Goal: Task Accomplishment & Management: Complete application form

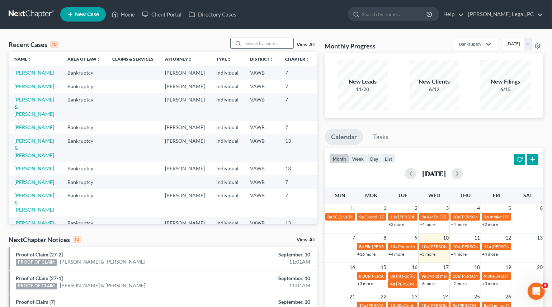
click at [286, 44] on input "search" at bounding box center [268, 43] width 50 height 10
type input "green"
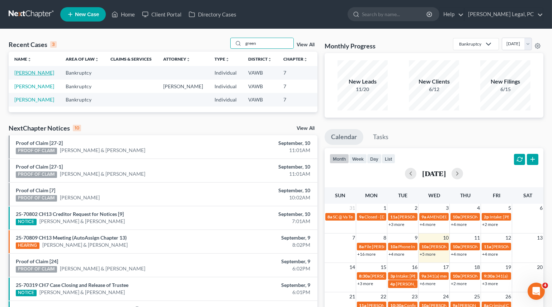
click at [25, 76] on link "[PERSON_NAME]" at bounding box center [34, 73] width 40 height 6
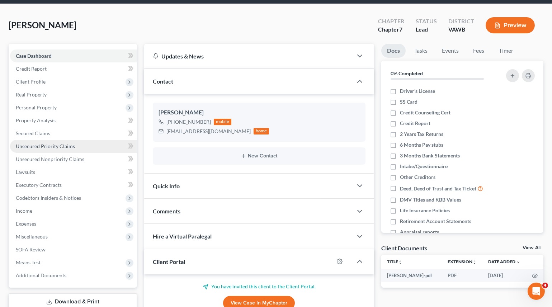
scroll to position [89, 0]
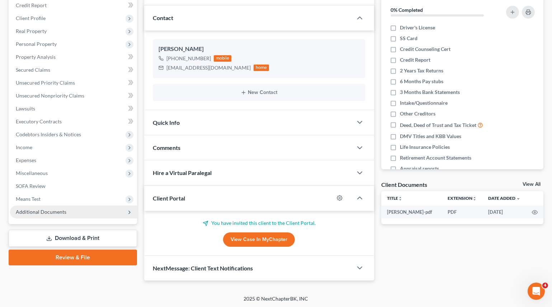
click at [37, 208] on span "Additional Documents" at bounding box center [73, 212] width 127 height 13
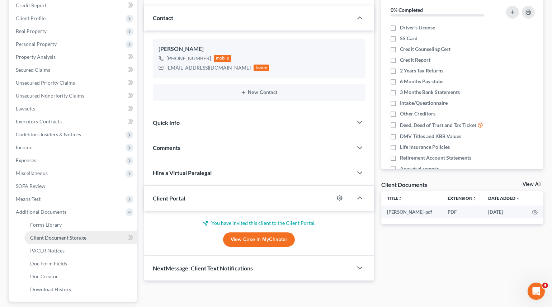
click at [38, 239] on span "Client Document Storage" at bounding box center [58, 238] width 56 height 6
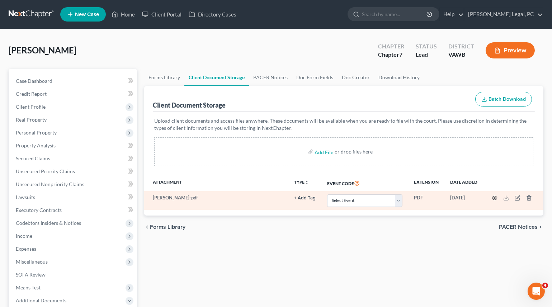
click at [493, 198] on icon "button" at bounding box center [495, 198] width 6 height 6
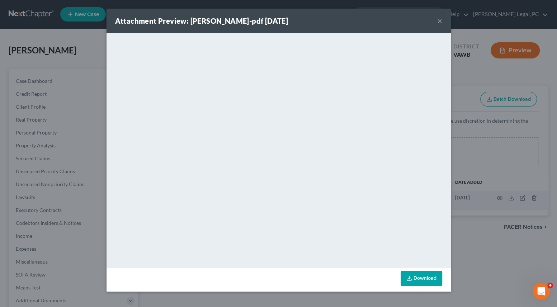
click at [438, 24] on button "×" at bounding box center [439, 20] width 5 height 9
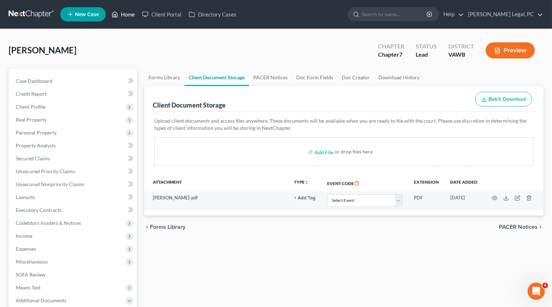
click at [129, 14] on link "Home" at bounding box center [123, 14] width 30 height 13
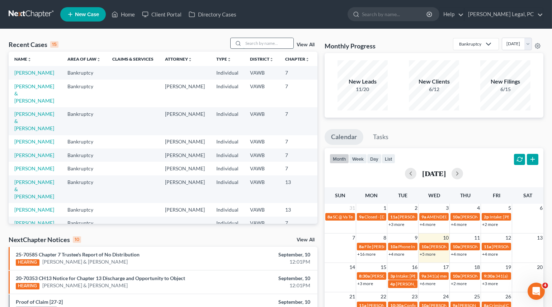
click at [260, 43] on input "search" at bounding box center [268, 43] width 50 height 10
click at [20, 76] on link "[PERSON_NAME]" at bounding box center [34, 73] width 40 height 6
click at [19, 158] on link "[PERSON_NAME]" at bounding box center [34, 155] width 40 height 6
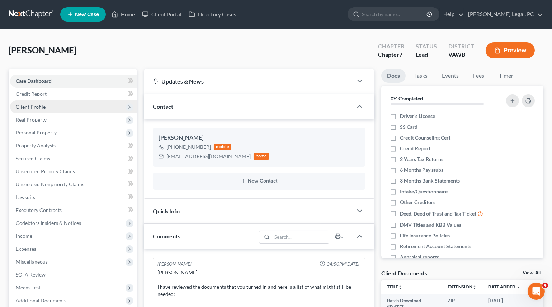
click at [39, 104] on span "Client Profile" at bounding box center [31, 107] width 30 height 6
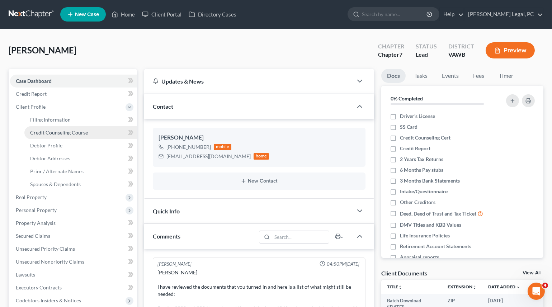
click at [47, 131] on span "Credit Counseling Course" at bounding box center [59, 132] width 58 height 6
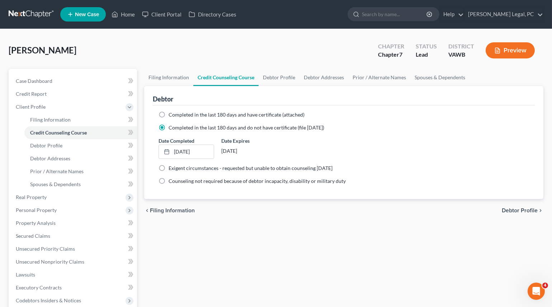
click at [169, 112] on label "Completed in the last 180 days and have certificate (attached)" at bounding box center [237, 114] width 136 height 7
click at [171, 112] on input "Completed in the last 180 days and have certificate (attached)" at bounding box center [173, 113] width 5 height 5
radio input "true"
radio input "false"
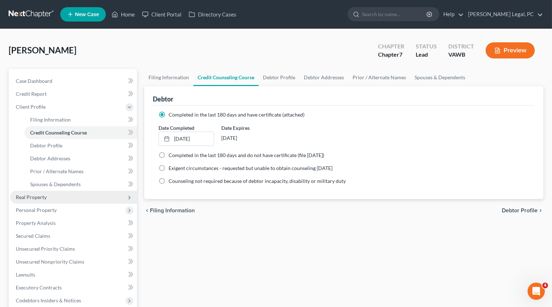
click at [32, 194] on span "Real Property" at bounding box center [31, 197] width 31 height 6
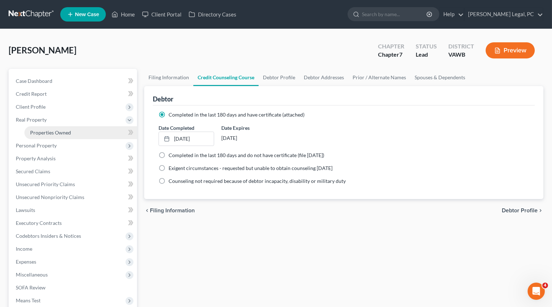
click at [48, 129] on span "Properties Owned" at bounding box center [50, 132] width 41 height 6
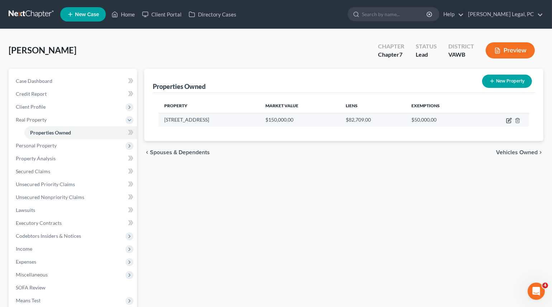
click at [509, 119] on icon "button" at bounding box center [509, 119] width 3 height 3
select select "48"
select select "132"
select select "0"
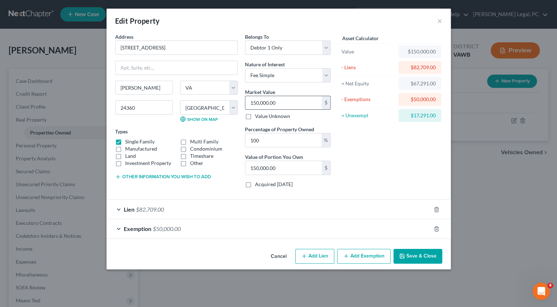
click at [297, 103] on input "150,000.00" at bounding box center [283, 103] width 76 height 14
type input "1"
type input "1.00"
type input "14"
type input "14.00"
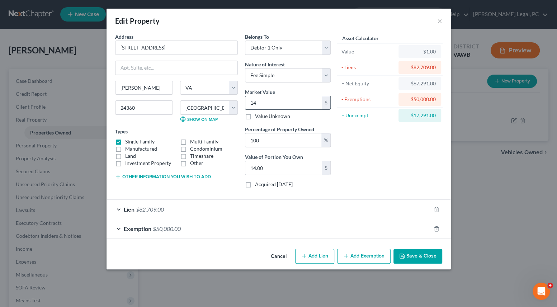
type input "140"
type input "140.00"
type input "1400"
type input "1,400.00"
type input "1,4000"
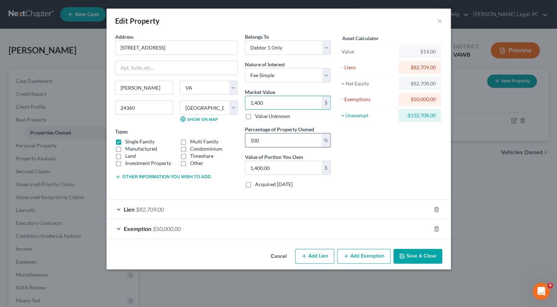
type input "14,000.00"
type input "14,0000"
type input "140,000.00"
type input "140,000"
click at [154, 175] on button "Other information you wish to add" at bounding box center [163, 177] width 96 height 6
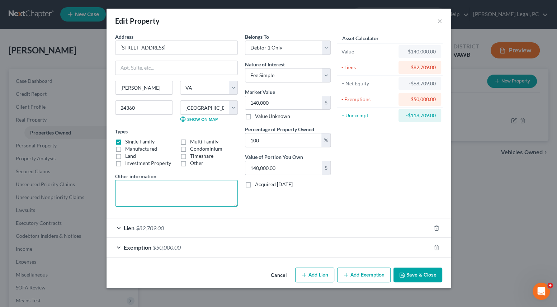
click at [141, 187] on textarea at bounding box center [176, 193] width 123 height 27
type textarea "Property is in poor condition"
click at [408, 277] on button "Save & Close" at bounding box center [417, 275] width 49 height 15
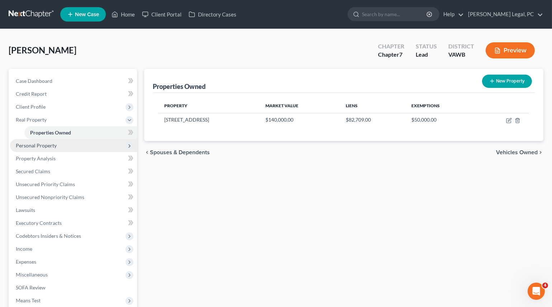
click at [26, 148] on span "Personal Property" at bounding box center [73, 145] width 127 height 13
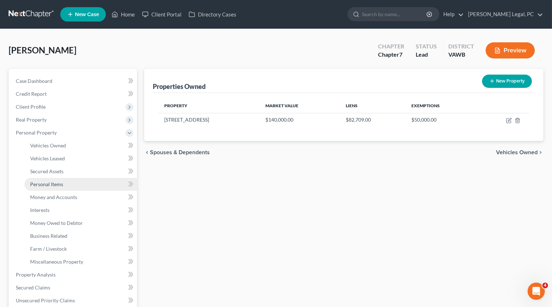
click at [51, 185] on span "Personal Items" at bounding box center [46, 184] width 33 height 6
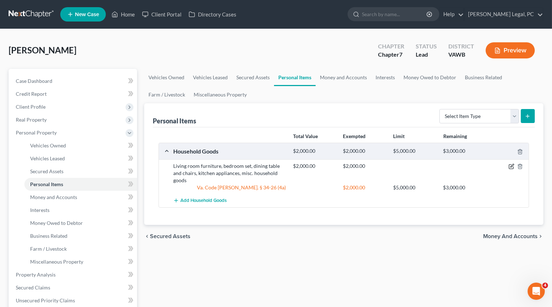
click at [511, 166] on icon "button" at bounding box center [511, 165] width 3 height 3
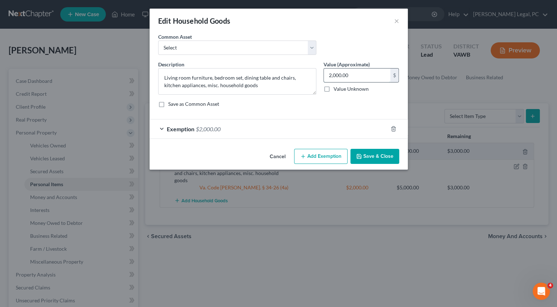
click at [360, 76] on input "2,000.00" at bounding box center [357, 76] width 66 height 14
type input "3,000"
click at [326, 130] on div "Exemption $2,000.00" at bounding box center [269, 128] width 238 height 19
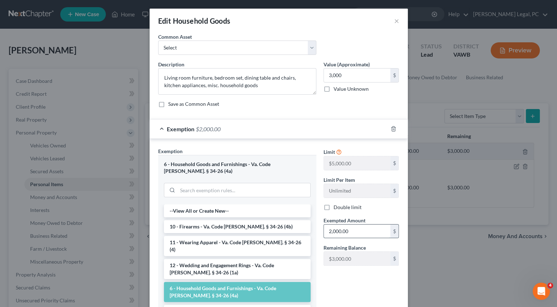
click at [355, 227] on input "2,000.00" at bounding box center [357, 232] width 66 height 14
type input "30,000"
click at [328, 290] on div "Limit $5,000.00 $ Limit Per Item Unlimited $ Double limit Exempted Amount * 30,…" at bounding box center [361, 236] width 83 height 178
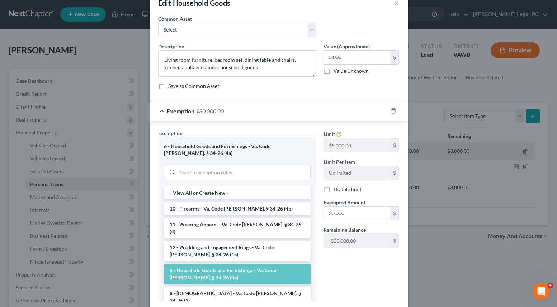
scroll to position [56, 0]
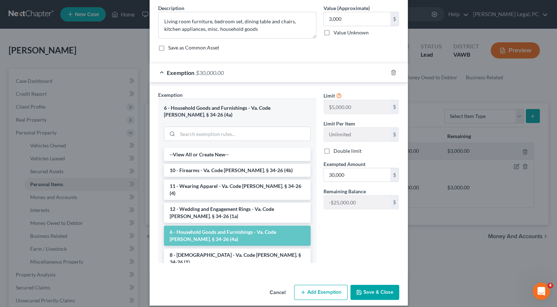
click at [368, 285] on button "Save & Close" at bounding box center [374, 292] width 49 height 15
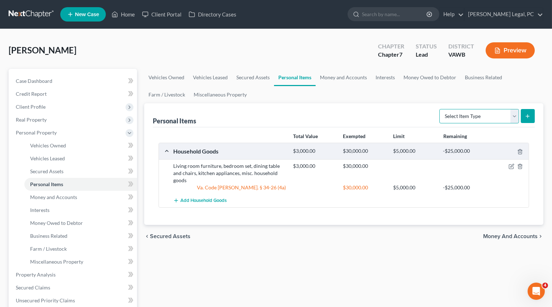
click at [459, 116] on select "Select Item Type Clothing Collectibles Of Value Electronics Firearms Household …" at bounding box center [479, 116] width 80 height 14
select select "clothing"
click at [440, 109] on select "Select Item Type Clothing Collectibles Of Value Electronics Firearms Household …" at bounding box center [479, 116] width 80 height 14
click at [529, 116] on icon "submit" at bounding box center [528, 116] width 6 height 6
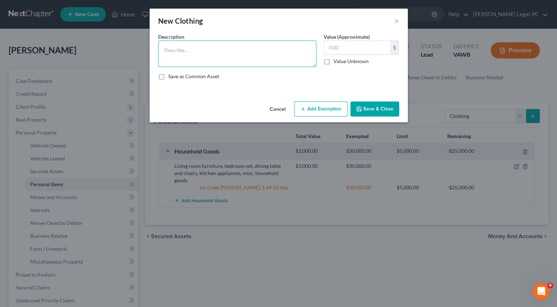
click at [174, 45] on textarea at bounding box center [237, 54] width 158 height 27
type textarea "Misc. clothing"
click at [341, 42] on input "text" at bounding box center [357, 48] width 66 height 14
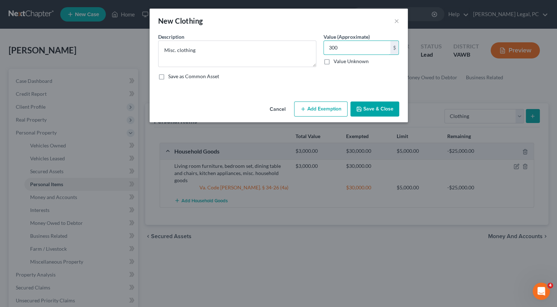
type input "300"
click at [322, 106] on button "Add Exemption" at bounding box center [320, 108] width 53 height 15
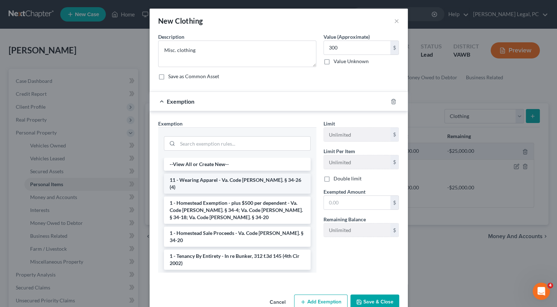
click at [241, 180] on li "11 - Wearing Apparel - Va. Code [PERSON_NAME]. § 34-26 (4)" at bounding box center [237, 184] width 147 height 20
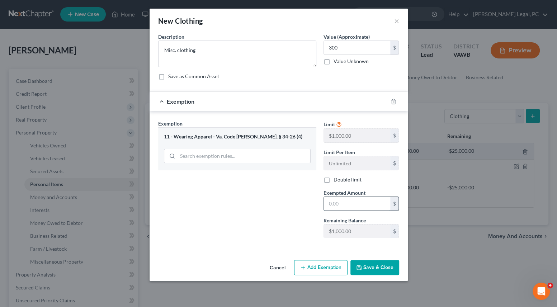
click at [336, 202] on input "text" at bounding box center [357, 204] width 66 height 14
type input "300"
click at [284, 206] on div "Exemption Set must be selected for CA. Exemption * 11 - Wearing Apparel - Va. C…" at bounding box center [237, 182] width 165 height 124
click at [360, 269] on icon "button" at bounding box center [359, 268] width 6 height 6
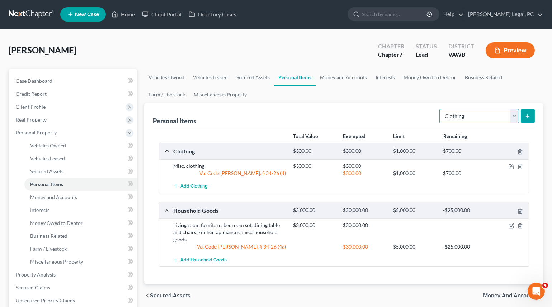
click at [472, 116] on select "Select Item Type Clothing Collectibles Of Value Electronics Firearms Household …" at bounding box center [479, 116] width 80 height 14
select select "pets"
click at [440, 109] on select "Select Item Type Clothing Collectibles Of Value Electronics Firearms Household …" at bounding box center [479, 116] width 80 height 14
click at [528, 110] on button "submit" at bounding box center [528, 116] width 14 height 14
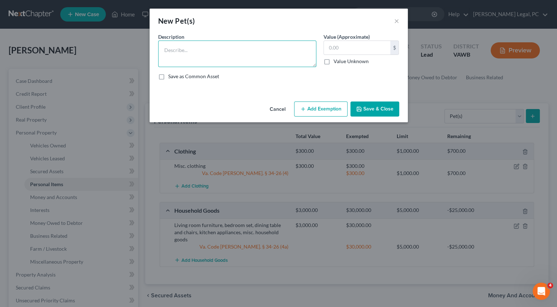
click at [210, 52] on textarea at bounding box center [237, 54] width 158 height 27
type textarea "Dog"
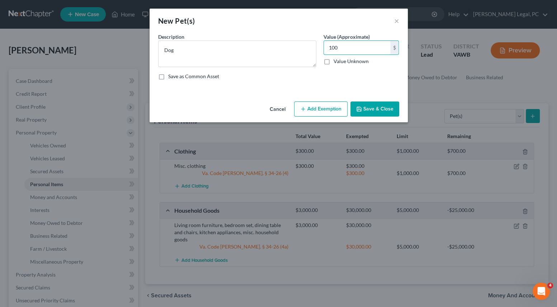
type input "100"
click at [327, 108] on button "Add Exemption" at bounding box center [320, 108] width 53 height 15
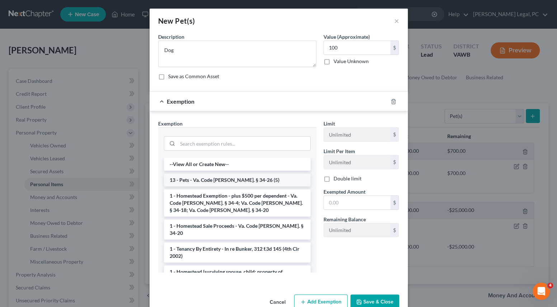
click at [213, 178] on li "13 - Pets - Va. Code [PERSON_NAME]. § 34-26 (5)" at bounding box center [237, 180] width 147 height 13
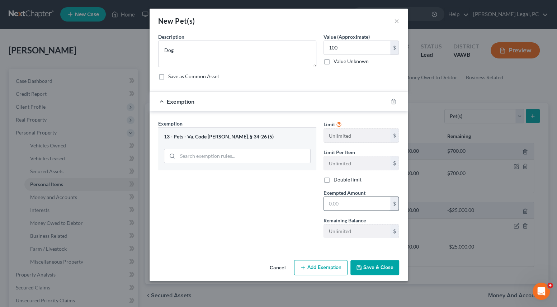
click at [339, 208] on input "text" at bounding box center [357, 204] width 66 height 14
type input "100"
click at [251, 201] on div "Exemption Set must be selected for CA. Exemption * 13 - Pets - Va. Code [PERSON…" at bounding box center [237, 182] width 165 height 124
click at [358, 268] on polyline "button" at bounding box center [359, 269] width 3 height 2
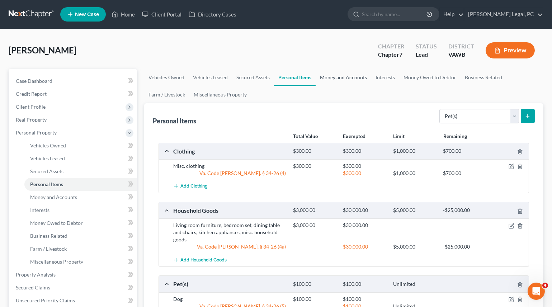
click at [330, 72] on link "Money and Accounts" at bounding box center [344, 77] width 56 height 17
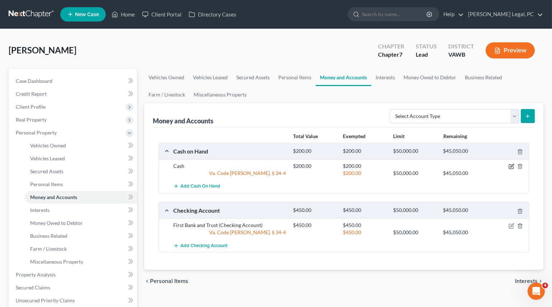
click at [510, 165] on icon "button" at bounding box center [512, 167] width 6 height 6
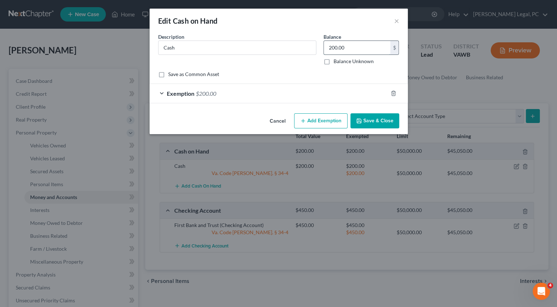
click at [349, 48] on input "200.00" at bounding box center [357, 48] width 66 height 14
type input "75"
click at [318, 93] on div "Exemption $200.00" at bounding box center [269, 93] width 238 height 19
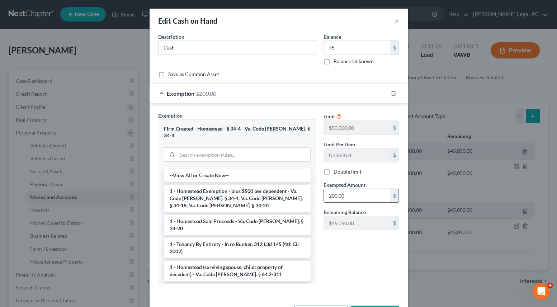
click at [343, 194] on input "200.00" at bounding box center [357, 196] width 66 height 14
click at [342, 199] on input "1" at bounding box center [357, 196] width 66 height 14
type input "75"
click at [326, 248] on div "Limit $50,000.00 $ Limit Per Item Unlimited $ Double limit Exempted Amount * 75…" at bounding box center [361, 201] width 83 height 178
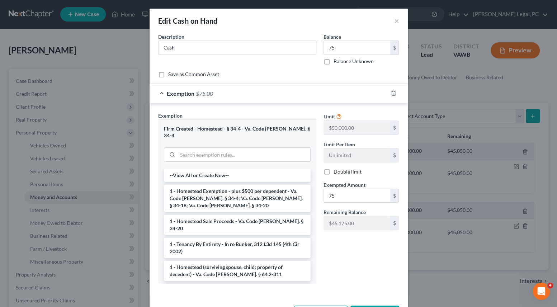
click at [371, 306] on button "Save & Close" at bounding box center [374, 313] width 49 height 15
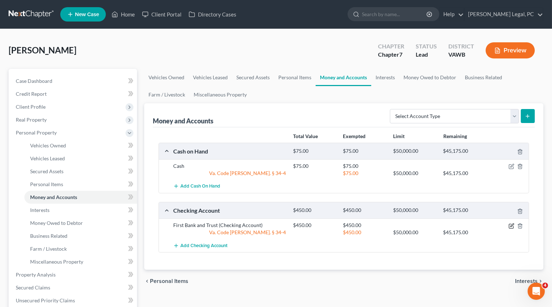
click at [511, 226] on icon "button" at bounding box center [512, 226] width 6 height 6
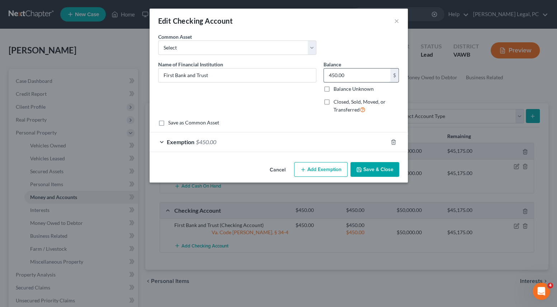
click at [372, 79] on input "450.00" at bounding box center [357, 76] width 66 height 14
type input "1"
click at [354, 144] on div "Exemption $450.00" at bounding box center [269, 141] width 238 height 19
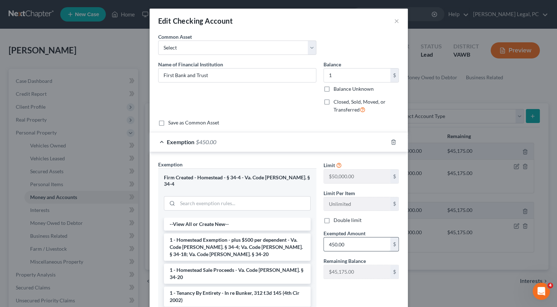
click at [345, 247] on input "450.00" at bounding box center [357, 244] width 66 height 14
type input "1"
click at [315, 249] on div "Exemption Set must be selected for CA. Exemption * Firm Created - Homestead - §…" at bounding box center [237, 250] width 165 height 178
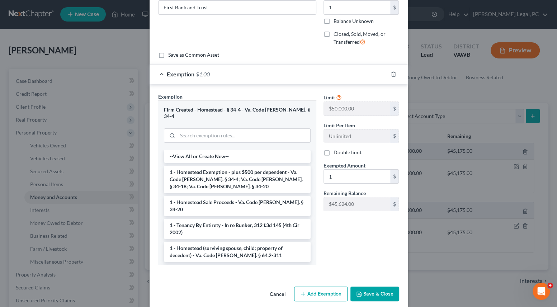
scroll to position [69, 0]
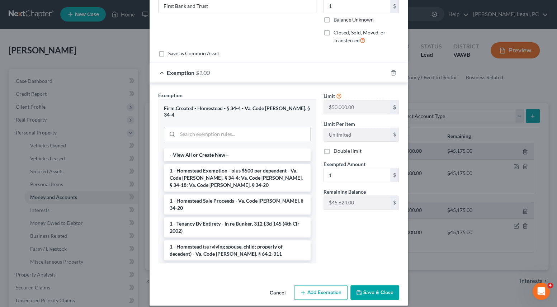
click at [365, 285] on button "Save & Close" at bounding box center [374, 292] width 49 height 15
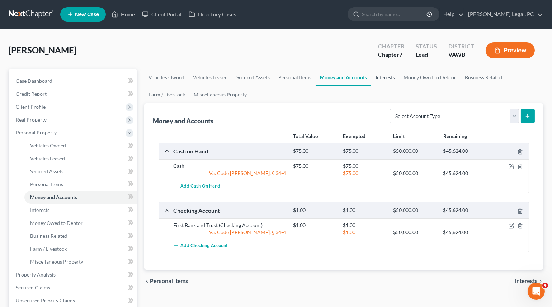
click at [383, 77] on link "Interests" at bounding box center [385, 77] width 28 height 17
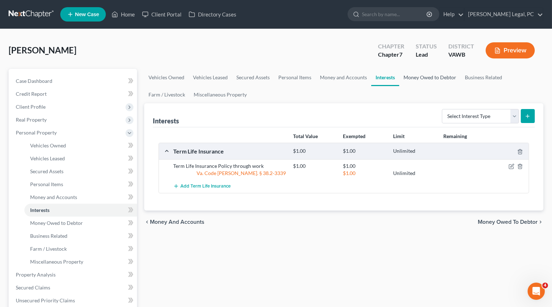
click at [417, 76] on link "Money Owed to Debtor" at bounding box center [429, 77] width 61 height 17
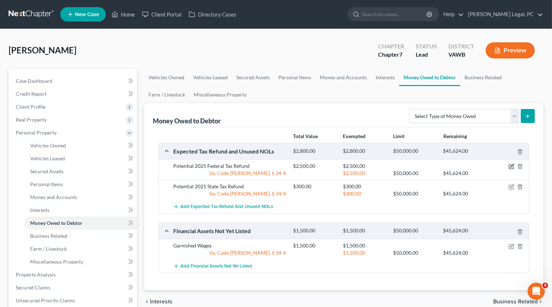
click at [512, 166] on icon "button" at bounding box center [512, 167] width 6 height 6
select select "0"
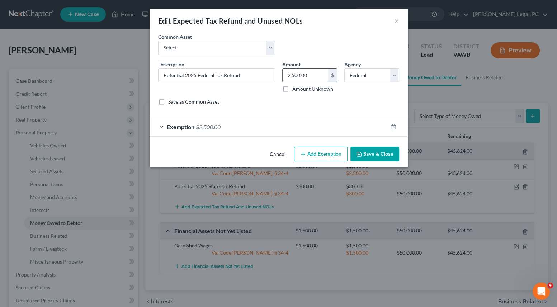
click at [321, 75] on input "2,500.00" at bounding box center [306, 76] width 46 height 14
type input "2,000"
click at [306, 125] on div "Exemption $2,500.00" at bounding box center [269, 126] width 238 height 19
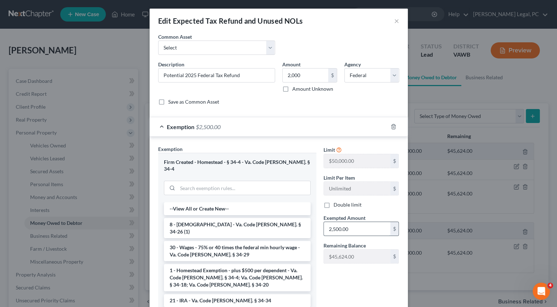
click at [353, 227] on input "2,500.00" at bounding box center [357, 229] width 66 height 14
type input "2,000"
click at [327, 289] on div "Limit $50,000.00 $ Limit Per Item Unlimited $ Double limit Exempted Amount * 2,…" at bounding box center [361, 234] width 83 height 178
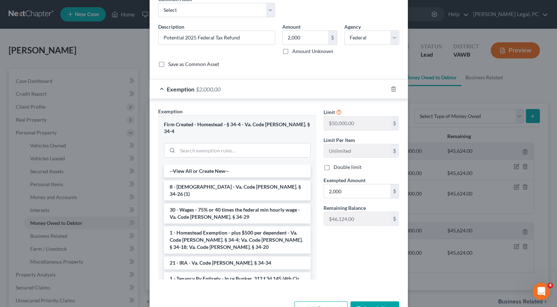
scroll to position [54, 0]
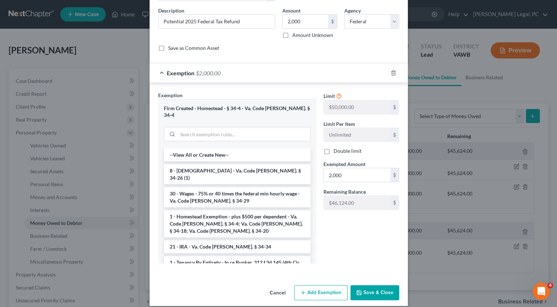
click at [372, 287] on button "Save & Close" at bounding box center [374, 292] width 49 height 15
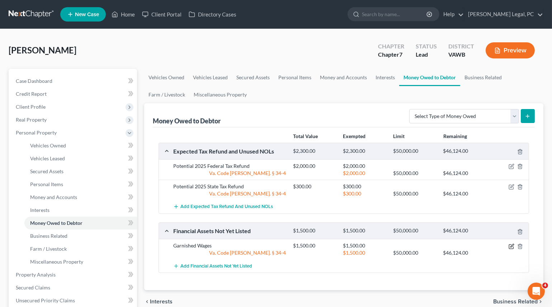
click at [511, 246] on icon "button" at bounding box center [512, 247] width 6 height 6
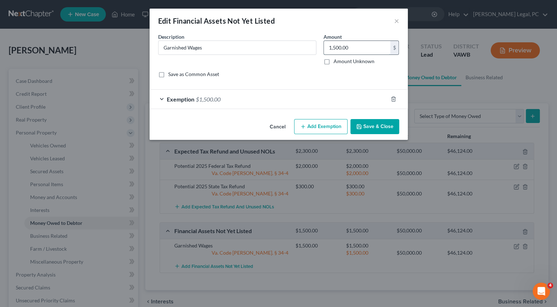
click at [359, 48] on input "1,500.00" at bounding box center [357, 48] width 66 height 14
type input "2,000"
click at [338, 96] on div "Exemption $1,500.00" at bounding box center [269, 99] width 238 height 19
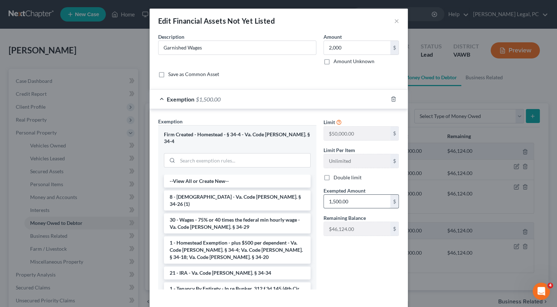
click at [350, 201] on input "1,500.00" at bounding box center [357, 202] width 66 height 14
type input "2,000"
click at [328, 251] on div "Limit $50,000.00 $ Limit Per Item Unlimited $ Double limit Exempted Amount * 2,…" at bounding box center [361, 207] width 83 height 178
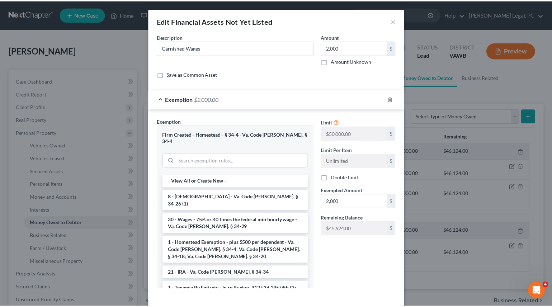
scroll to position [26, 0]
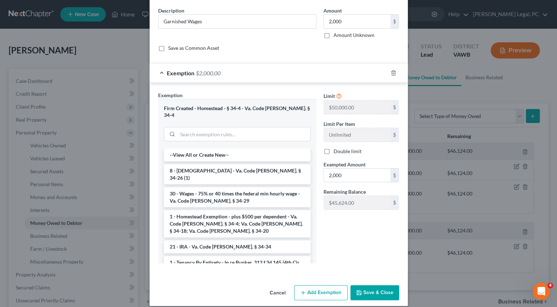
click at [365, 285] on button "Save & Close" at bounding box center [374, 292] width 49 height 15
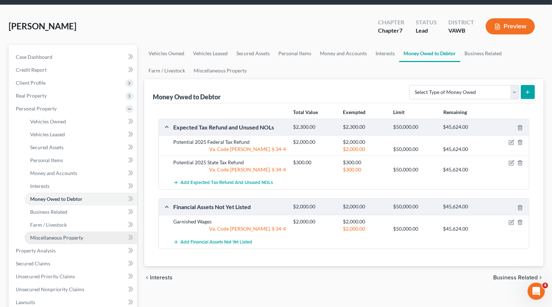
scroll to position [65, 0]
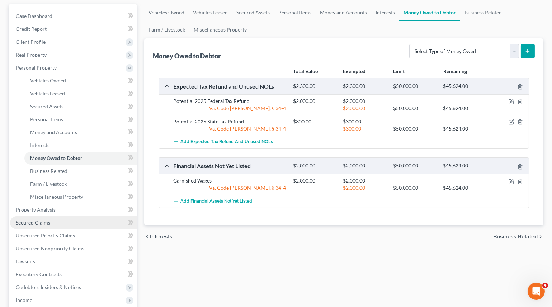
click at [48, 218] on link "Secured Claims" at bounding box center [73, 222] width 127 height 13
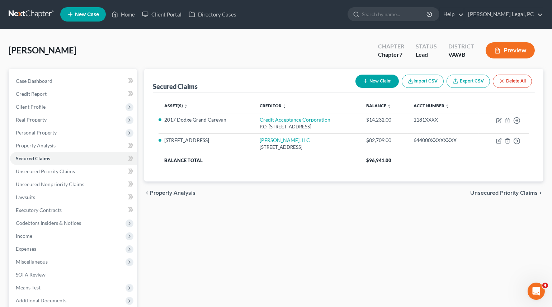
click at [370, 75] on button "New Claim" at bounding box center [376, 81] width 43 height 13
select select "0"
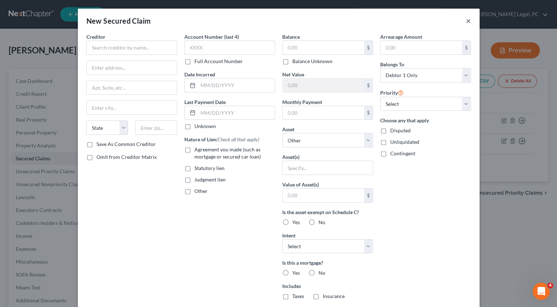
drag, startPoint x: 467, startPoint y: 18, endPoint x: 241, endPoint y: 63, distance: 230.7
click at [467, 18] on button "×" at bounding box center [468, 20] width 5 height 9
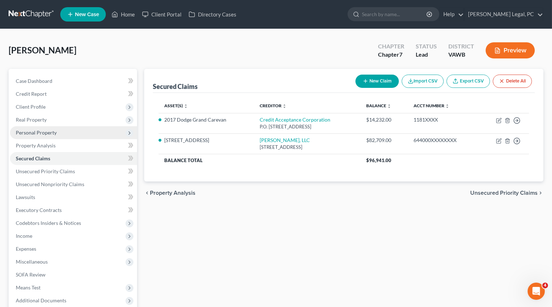
click at [51, 130] on span "Personal Property" at bounding box center [36, 132] width 41 height 6
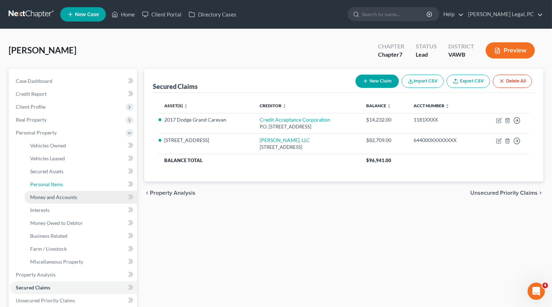
click at [51, 188] on link "Personal Items" at bounding box center [80, 184] width 113 height 13
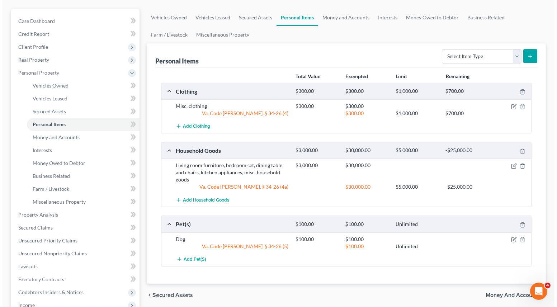
scroll to position [65, 0]
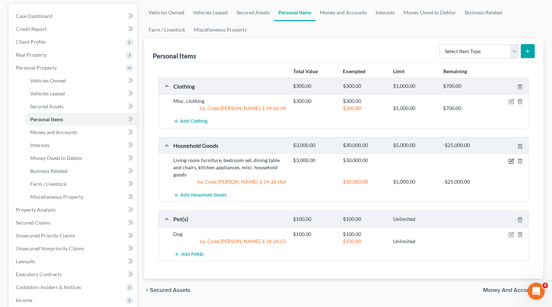
click at [511, 161] on icon "button" at bounding box center [512, 161] width 6 height 6
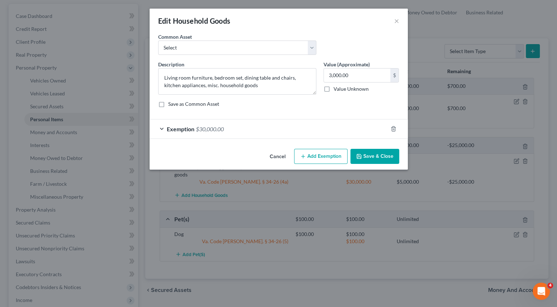
click at [365, 157] on button "Save & Close" at bounding box center [374, 156] width 49 height 15
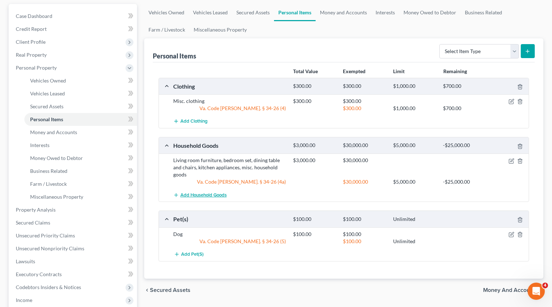
click at [215, 194] on span "Add Household Goods" at bounding box center [203, 195] width 46 height 6
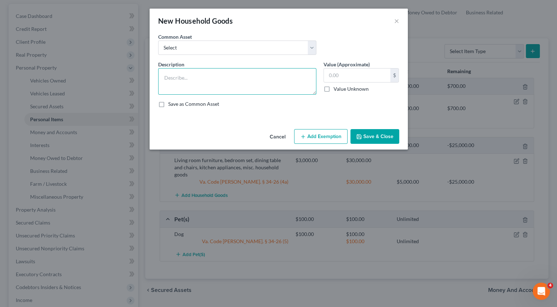
click at [191, 74] on textarea at bounding box center [237, 81] width 158 height 27
type textarea "Couch, love seat, refrigerator"
click at [345, 79] on input "text" at bounding box center [357, 76] width 66 height 14
type input "1,000"
click at [323, 134] on button "Add Exemption" at bounding box center [320, 136] width 53 height 15
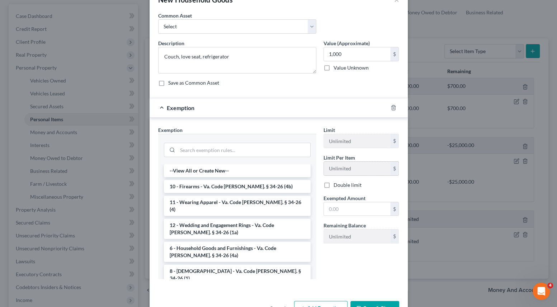
scroll to position [43, 0]
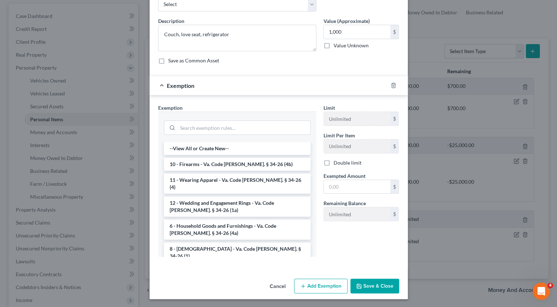
click at [366, 283] on button "Save & Close" at bounding box center [374, 286] width 49 height 15
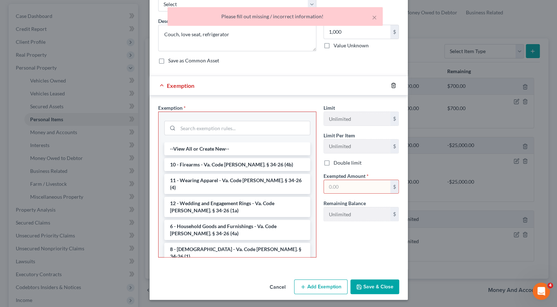
click at [392, 86] on icon "button" at bounding box center [393, 85] width 3 height 5
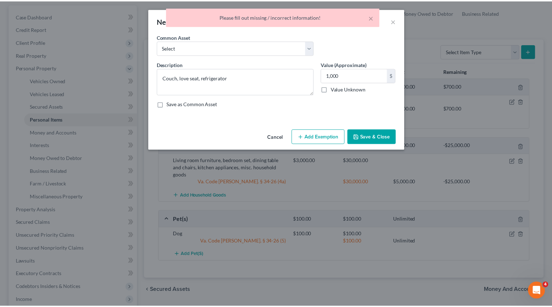
scroll to position [0, 0]
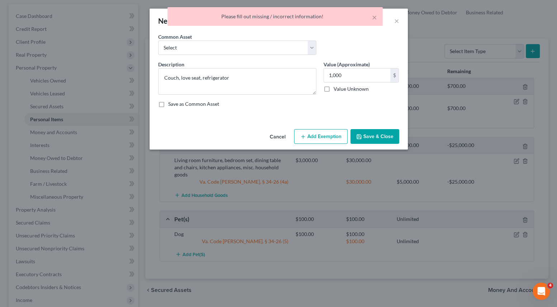
click at [380, 136] on button "Save & Close" at bounding box center [374, 136] width 49 height 15
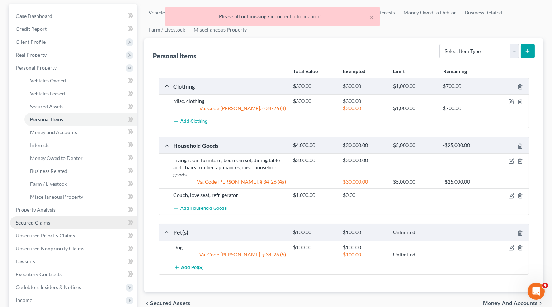
click at [50, 217] on link "Secured Claims" at bounding box center [73, 222] width 127 height 13
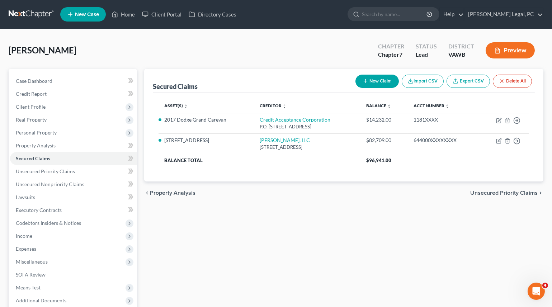
click at [374, 81] on button "New Claim" at bounding box center [376, 81] width 43 height 13
select select "0"
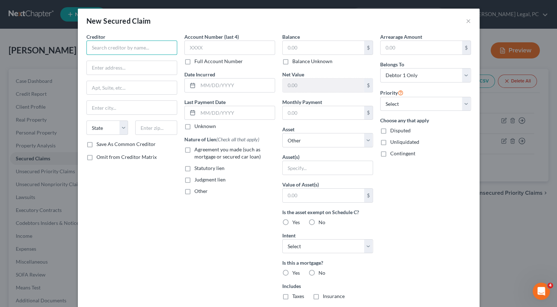
click at [134, 47] on input "text" at bounding box center [131, 48] width 91 height 14
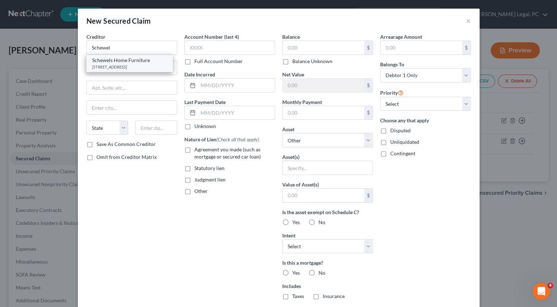
click at [120, 61] on div "Schewels Home Furniture" at bounding box center [129, 60] width 75 height 7
type input "Schewels Home Furniture"
type input "[STREET_ADDRESS]"
type input "Richlands"
select select "48"
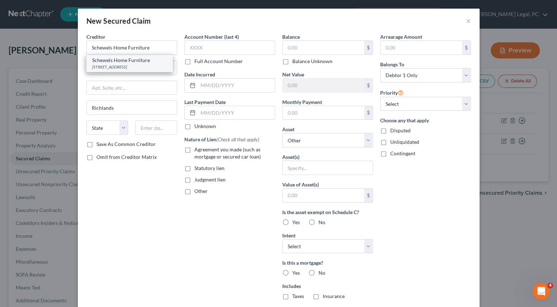
type input "24641"
drag, startPoint x: 138, startPoint y: 65, endPoint x: 70, endPoint y: 71, distance: 69.1
click at [70, 71] on div "New Secured Claim × Creditor * Schewels Home Furniture [STREET_ADDRESS] [GEOGRA…" at bounding box center [278, 153] width 557 height 307
type input "PO Box 6120"
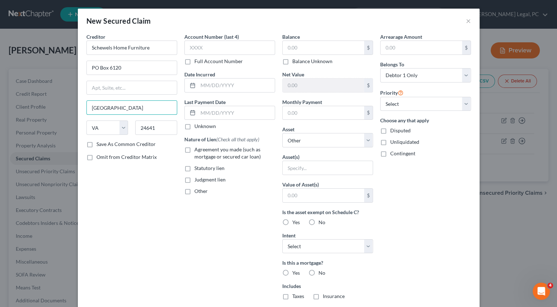
type input "[GEOGRAPHIC_DATA]"
type input "24504"
click at [302, 48] on input "text" at bounding box center [323, 48] width 81 height 14
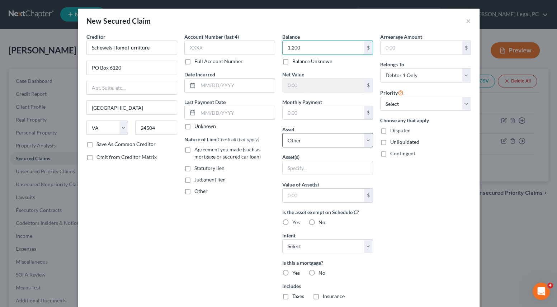
type input "1,200"
click at [303, 146] on select "Select Other Multiple Assets [STREET_ADDRESS] - $140000.0 First Bank and Trust …" at bounding box center [327, 140] width 91 height 14
click at [231, 234] on div "Account Number (last 4) Full Account Number Date Incurred Last Payment Date Unk…" at bounding box center [230, 193] width 98 height 320
click at [194, 151] on label "Agreement you made (such as mortgage or secured car loan)" at bounding box center [234, 153] width 81 height 14
click at [197, 151] on input "Agreement you made (such as mortgage or secured car loan)" at bounding box center [199, 148] width 5 height 5
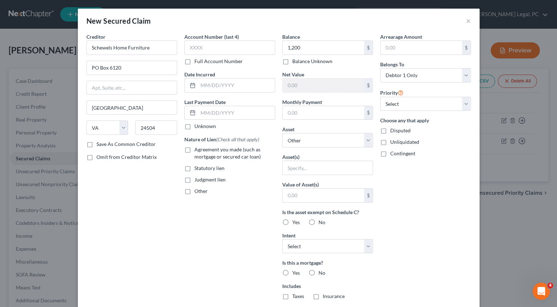
checkbox input "true"
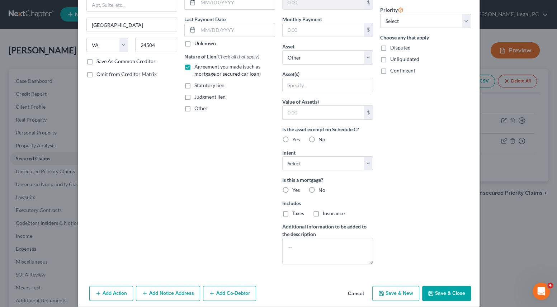
scroll to position [90, 0]
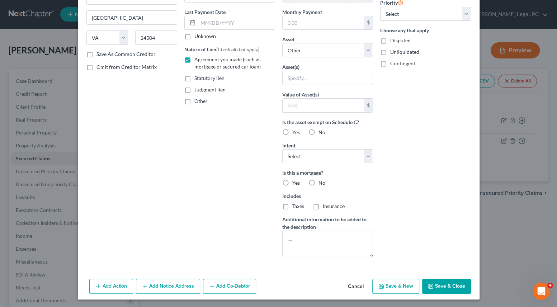
click at [462, 287] on button "Save & Close" at bounding box center [446, 286] width 49 height 15
select select
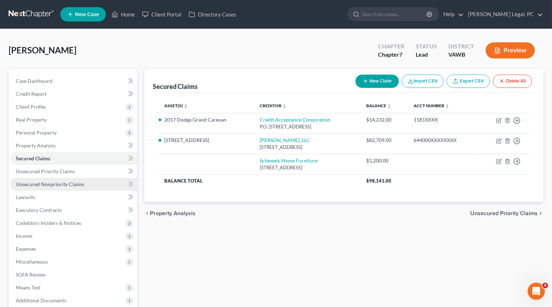
click at [69, 183] on span "Unsecured Nonpriority Claims" at bounding box center [50, 184] width 69 height 6
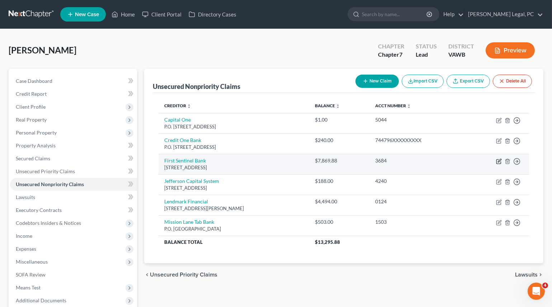
click at [497, 161] on icon "button" at bounding box center [499, 162] width 6 height 6
select select "48"
select select "4"
select select "0"
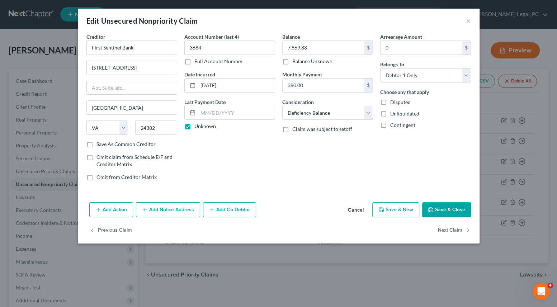
click at [121, 211] on button "Add Action" at bounding box center [111, 209] width 44 height 15
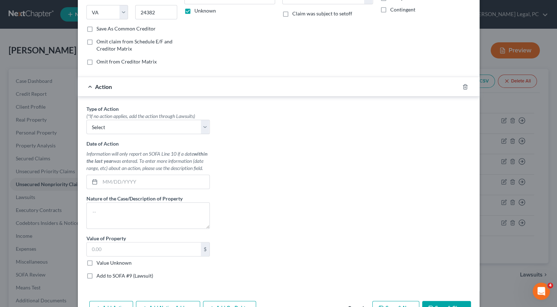
scroll to position [130, 0]
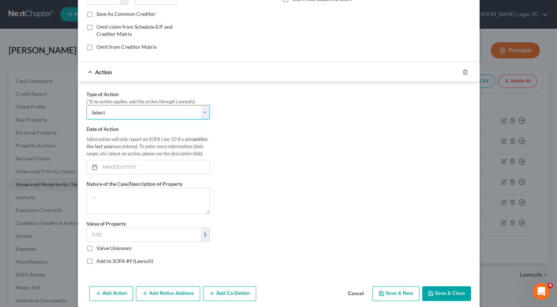
click at [129, 114] on select "Select Repossession Garnishment Foreclosure Personal Injury Attached, Seized, O…" at bounding box center [147, 112] width 123 height 14
select select "0"
click at [86, 105] on select "Select Repossession Garnishment Foreclosure Personal Injury Attached, Seized, O…" at bounding box center [147, 112] width 123 height 14
click at [108, 167] on input "text" at bounding box center [154, 167] width 109 height 14
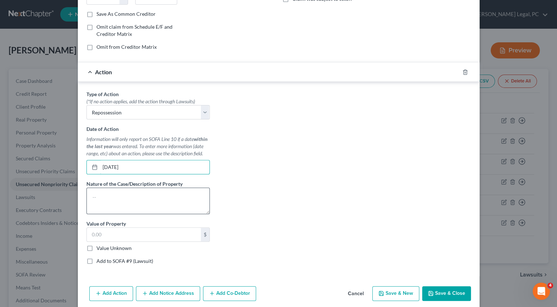
type input "[DATE]"
click at [112, 194] on textarea at bounding box center [147, 201] width 123 height 27
type textarea "2017 Nissan Altima"
click at [436, 288] on button "Save & Close" at bounding box center [446, 293] width 49 height 15
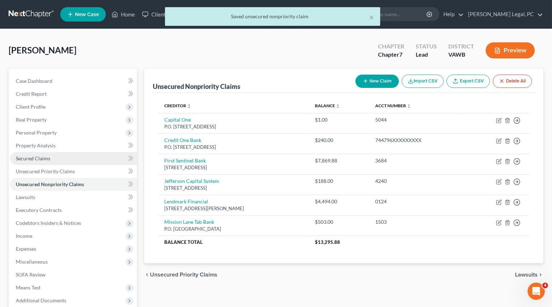
click at [48, 159] on span "Secured Claims" at bounding box center [33, 158] width 34 height 6
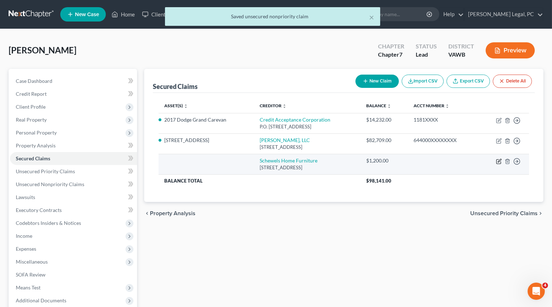
click at [497, 161] on icon "button" at bounding box center [499, 162] width 6 height 6
select select "48"
select select "0"
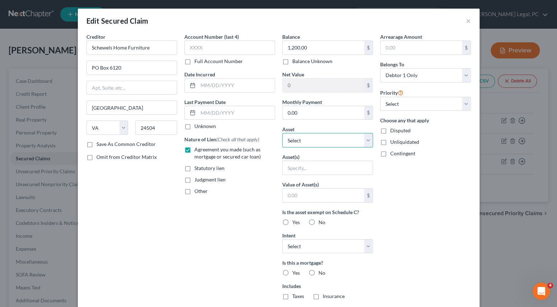
click at [315, 137] on select "Select Other Multiple Assets [STREET_ADDRESS] - $140000.0 First Bank and Trust …" at bounding box center [327, 140] width 91 height 14
click at [493, 287] on div "Edit Secured Claim × Creditor * Schewels Home Furniture PO Box 6120 [GEOGRAPHIC…" at bounding box center [278, 153] width 557 height 307
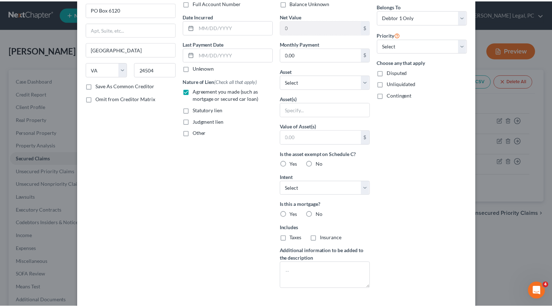
scroll to position [111, 0]
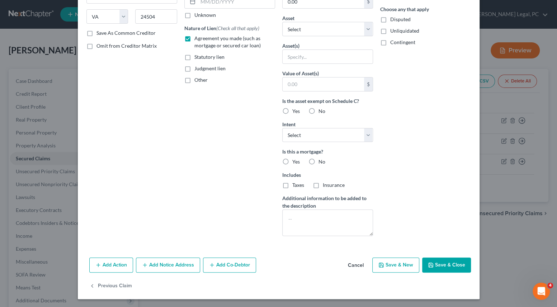
click at [440, 263] on button "Save & Close" at bounding box center [446, 265] width 49 height 15
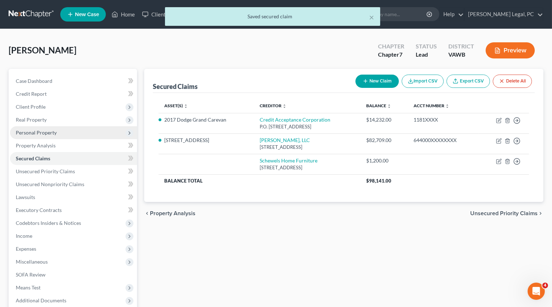
click at [36, 129] on span "Personal Property" at bounding box center [36, 132] width 41 height 6
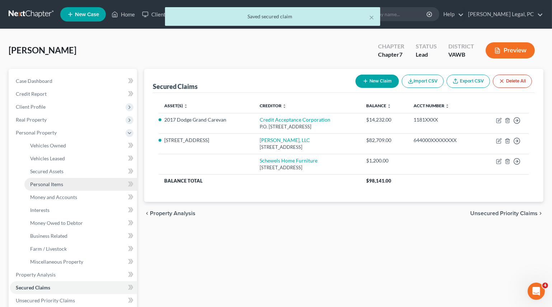
click at [49, 186] on link "Personal Items" at bounding box center [80, 184] width 113 height 13
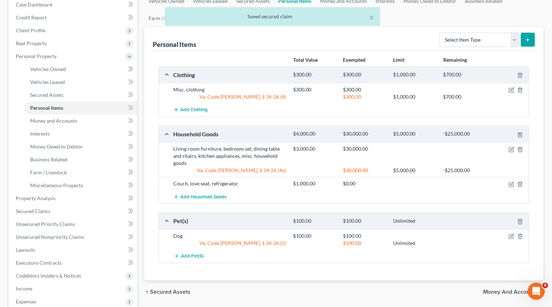
scroll to position [98, 0]
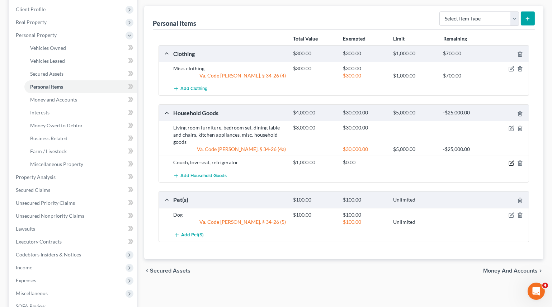
click at [510, 163] on icon "button" at bounding box center [512, 163] width 6 height 6
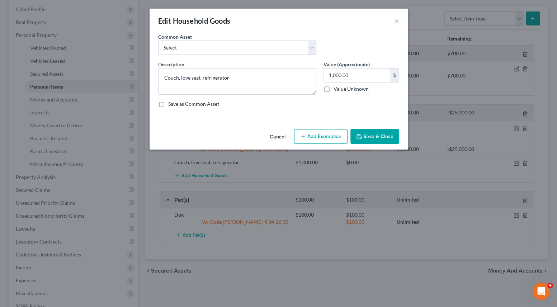
click at [381, 138] on button "Save & Close" at bounding box center [374, 136] width 49 height 15
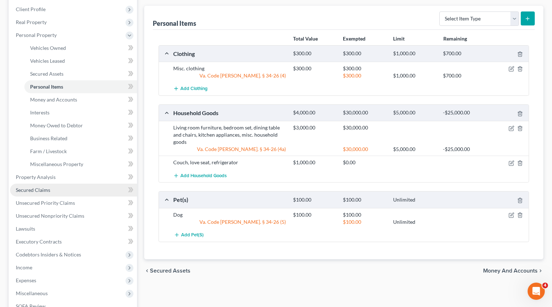
click at [51, 190] on link "Secured Claims" at bounding box center [73, 190] width 127 height 13
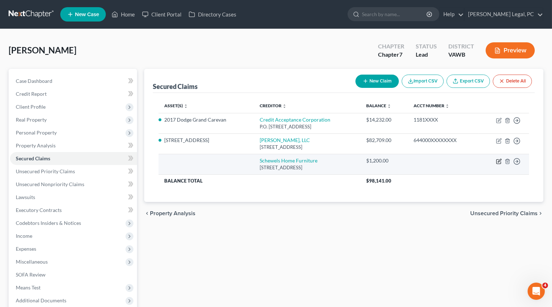
click at [499, 160] on icon "button" at bounding box center [499, 162] width 6 height 6
select select "48"
select select "0"
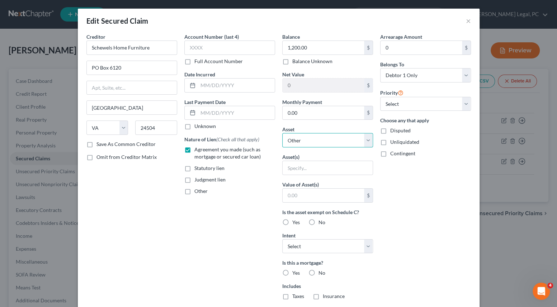
click at [296, 143] on select "Select Other Multiple Assets [STREET_ADDRESS] - $140000.0 First Bank and Trust …" at bounding box center [327, 140] width 91 height 14
select select "12"
click at [282, 133] on select "Select Other Multiple Assets [STREET_ADDRESS] - $140000.0 First Bank and Trust …" at bounding box center [327, 140] width 91 height 14
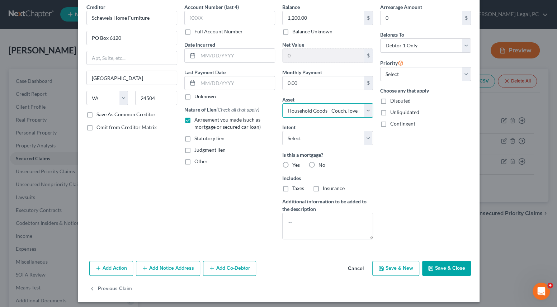
scroll to position [33, 0]
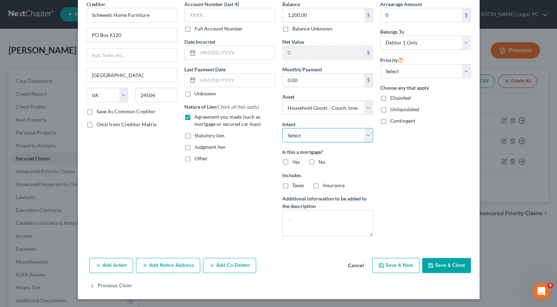
click at [312, 138] on select "Select Surrender Redeem Reaffirm Avoid Other" at bounding box center [327, 135] width 91 height 14
select select "4"
click at [282, 128] on select "Select Surrender Redeem Reaffirm Avoid Other" at bounding box center [327, 135] width 91 height 14
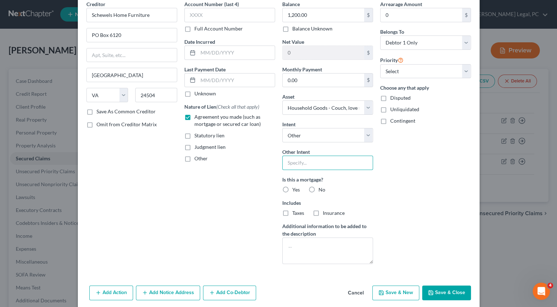
click at [298, 167] on input "text" at bounding box center [327, 163] width 91 height 14
type input "pay pursuant to contract"
click at [437, 286] on button "Save & Close" at bounding box center [446, 292] width 49 height 15
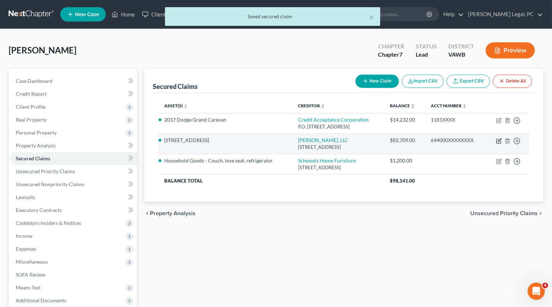
click at [498, 141] on icon "button" at bounding box center [499, 139] width 3 height 3
select select "45"
select select "2"
select select "0"
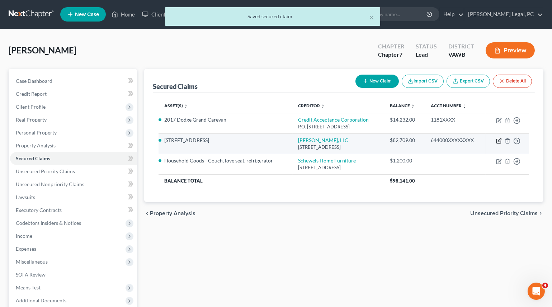
select select "0"
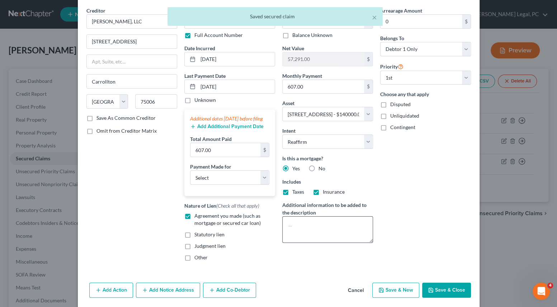
scroll to position [58, 0]
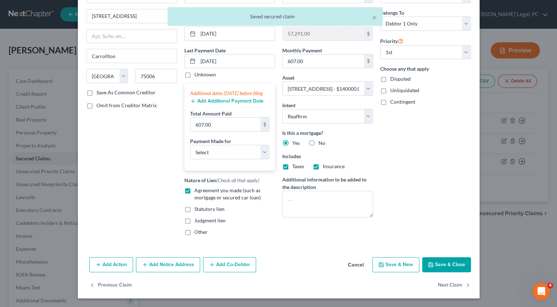
click at [430, 260] on button "Save & Close" at bounding box center [446, 264] width 49 height 15
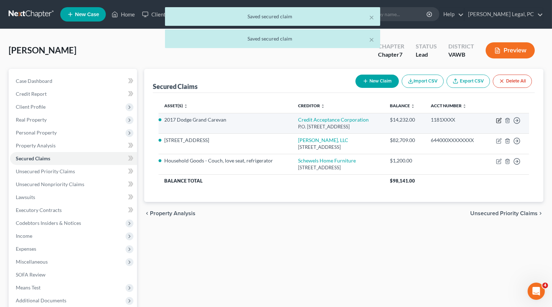
click at [499, 119] on icon "button" at bounding box center [499, 119] width 3 height 3
select select "23"
select select "4"
select select "0"
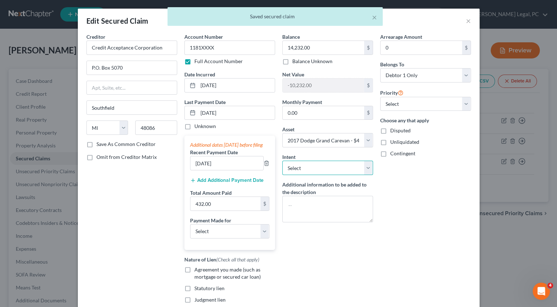
drag, startPoint x: 295, startPoint y: 164, endPoint x: 298, endPoint y: 174, distance: 11.1
click at [295, 164] on select "Select Surrender Redeem Reaffirm Avoid Other" at bounding box center [327, 168] width 91 height 14
select select "4"
click at [282, 161] on select "Select Surrender Redeem Reaffirm Avoid Other" at bounding box center [327, 168] width 91 height 14
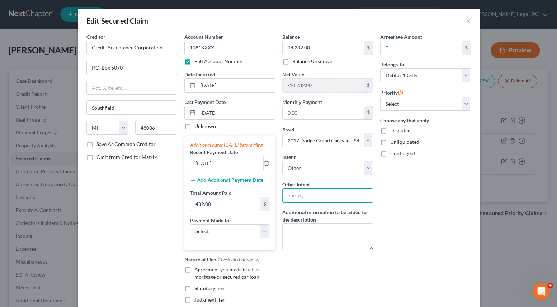
click at [305, 192] on input "text" at bounding box center [327, 195] width 91 height 14
type input "pay pursuant to contract"
click at [264, 166] on icon "button" at bounding box center [267, 163] width 6 height 6
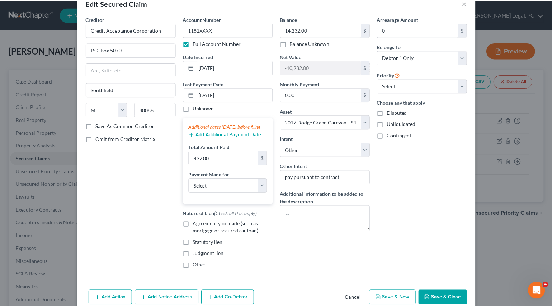
scroll to position [32, 0]
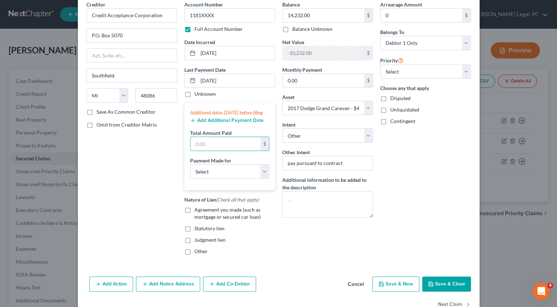
click at [416, 219] on div "Arrearage Amount 0 $ Belongs To * Select Debtor 1 Only Debtor 2 Only Debtor 1 A…" at bounding box center [426, 131] width 98 height 260
click at [449, 292] on button "Save & Close" at bounding box center [446, 284] width 49 height 15
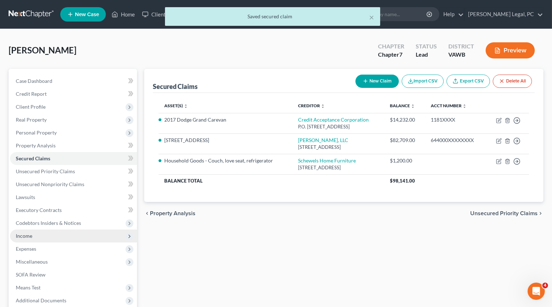
click at [16, 233] on span "Income" at bounding box center [24, 236] width 16 height 6
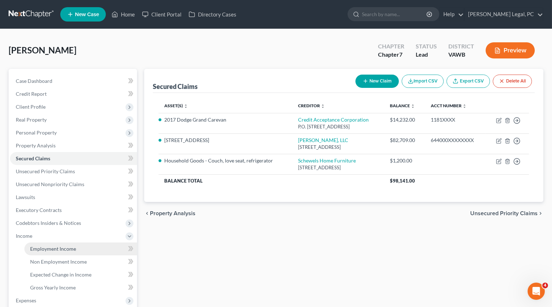
click at [42, 246] on span "Employment Income" at bounding box center [53, 249] width 46 height 6
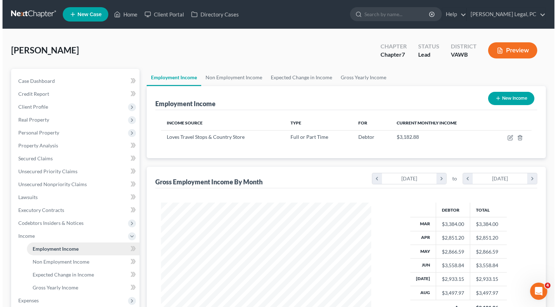
scroll to position [128, 224]
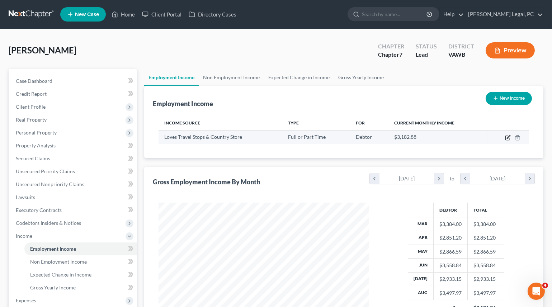
click at [505, 136] on icon "button" at bounding box center [507, 138] width 4 height 4
select select "0"
select select "37"
select select "3"
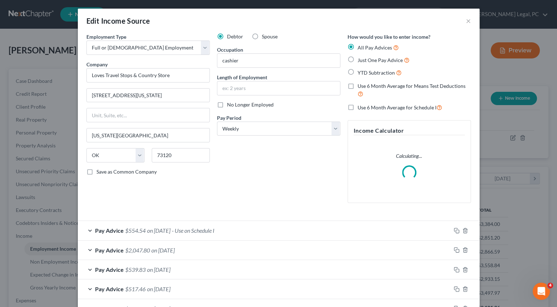
scroll to position [128, 227]
click at [236, 89] on input "text" at bounding box center [278, 88] width 123 height 14
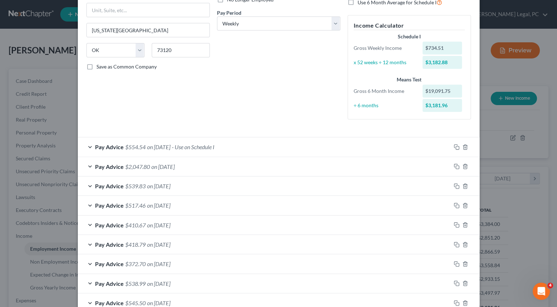
scroll to position [130, 0]
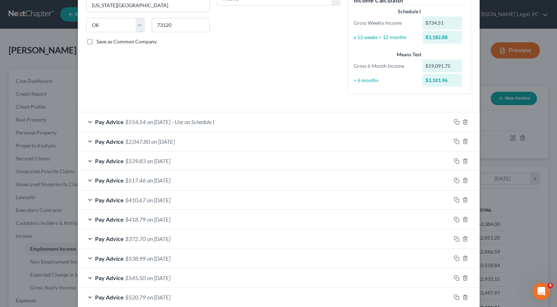
type input "9 years"
click at [166, 159] on span "on [DATE]" at bounding box center [158, 160] width 23 height 7
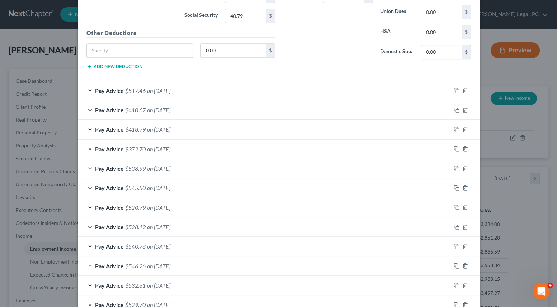
scroll to position [456, 0]
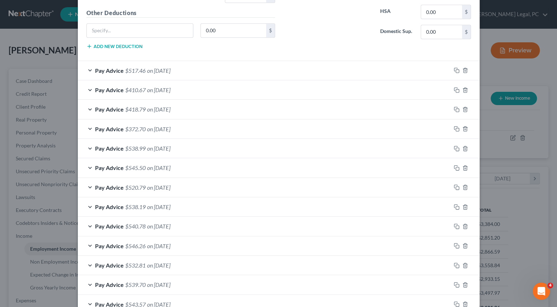
click at [151, 164] on span "on [DATE]" at bounding box center [158, 167] width 23 height 7
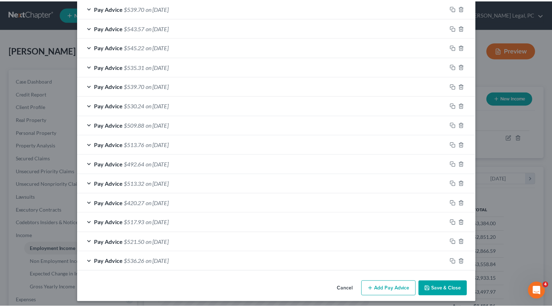
scroll to position [950, 0]
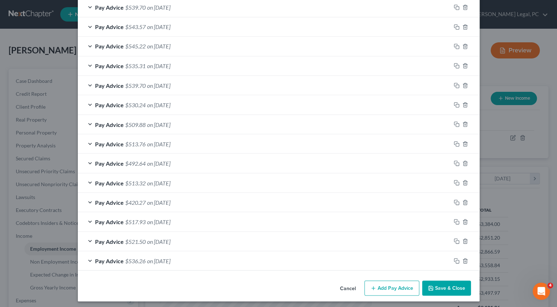
click at [429, 287] on icon "button" at bounding box center [431, 288] width 4 height 4
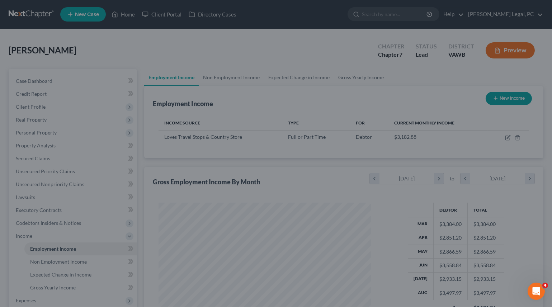
scroll to position [358511, 358414]
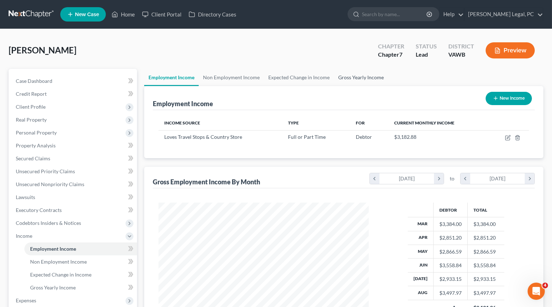
click at [359, 76] on link "Gross Yearly Income" at bounding box center [361, 77] width 54 height 17
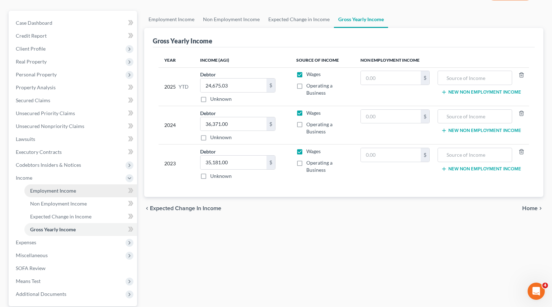
scroll to position [65, 0]
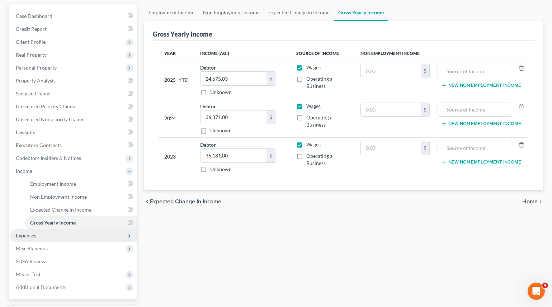
click at [34, 233] on span "Expenses" at bounding box center [26, 235] width 20 height 6
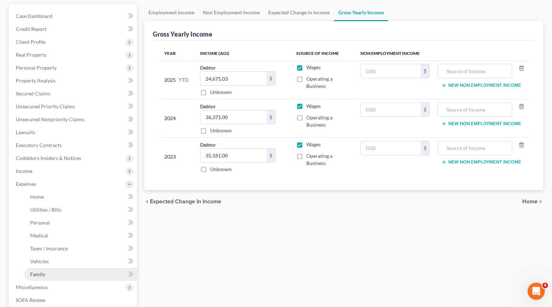
drag, startPoint x: 39, startPoint y: 269, endPoint x: 72, endPoint y: 268, distance: 33.8
click at [39, 269] on link "Family" at bounding box center [80, 274] width 113 height 13
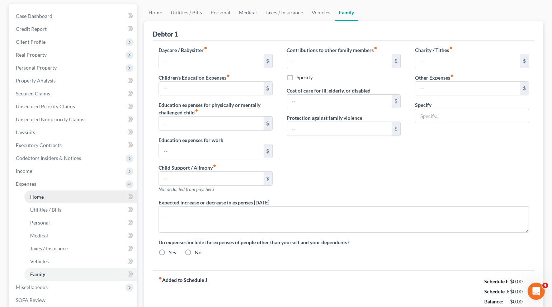
type input "0.00"
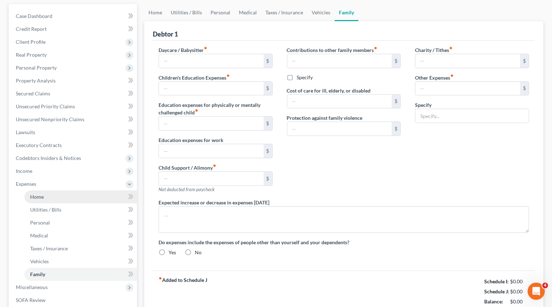
type input "0.00"
type input "262.00"
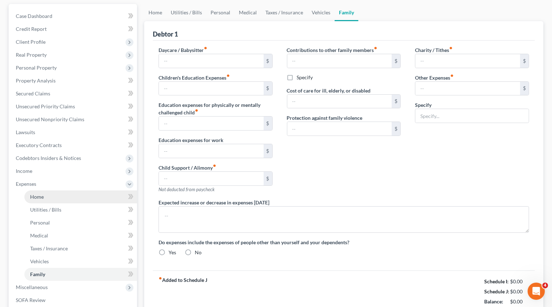
type input "Furniture"
radio input "true"
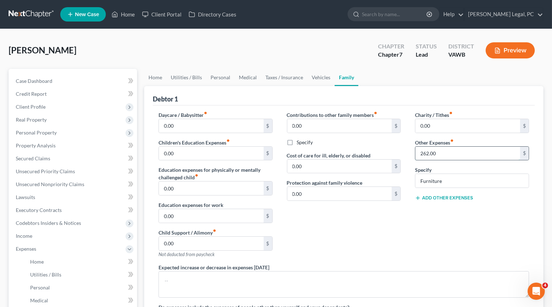
click at [444, 151] on input "262.00" at bounding box center [467, 154] width 105 height 14
click at [447, 179] on input "Furniture" at bounding box center [471, 181] width 113 height 14
type input "F"
click at [412, 216] on div "Charity / Tithes fiber_manual_record 0.00 $ Other Expenses fiber_manual_record …" at bounding box center [472, 187] width 128 height 152
click at [322, 77] on link "Vehicles" at bounding box center [320, 77] width 27 height 17
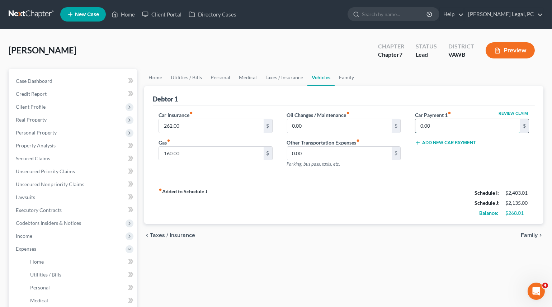
click at [431, 125] on input "0.00" at bounding box center [467, 126] width 105 height 14
type input "430"
click at [392, 182] on div "fiber_manual_record Added to Schedule J Schedule I: $2,403.01 Schedule J: $2,13…" at bounding box center [344, 203] width 382 height 42
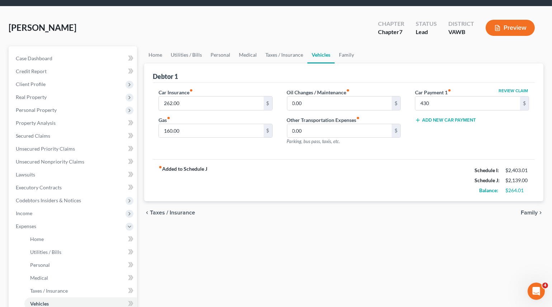
scroll to position [32, 0]
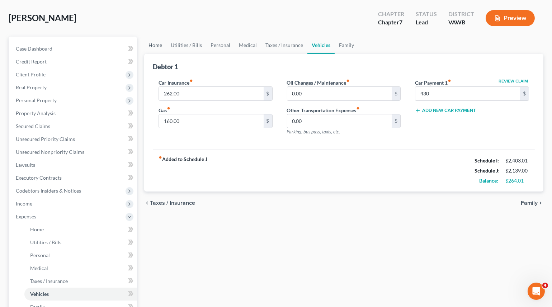
click at [151, 45] on link "Home" at bounding box center [155, 45] width 22 height 17
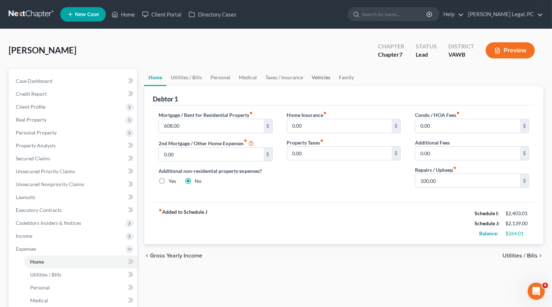
click at [315, 77] on link "Vehicles" at bounding box center [320, 77] width 27 height 17
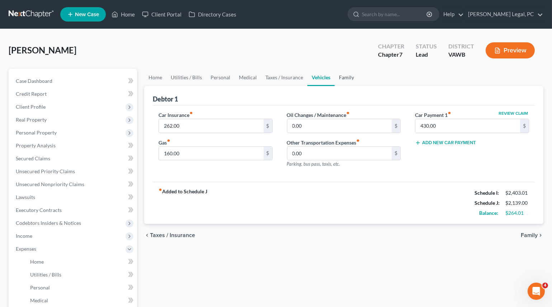
click at [344, 72] on link "Family" at bounding box center [347, 77] width 24 height 17
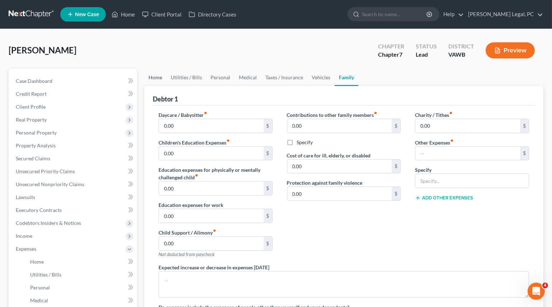
click at [153, 75] on link "Home" at bounding box center [155, 77] width 22 height 17
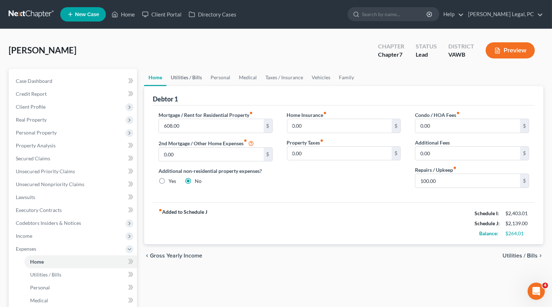
click at [183, 79] on link "Utilities / Bills" at bounding box center [186, 77] width 40 height 17
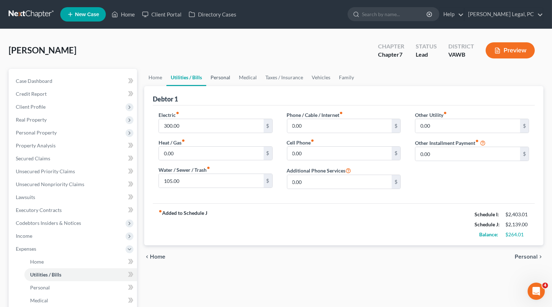
click at [219, 76] on link "Personal" at bounding box center [220, 77] width 28 height 17
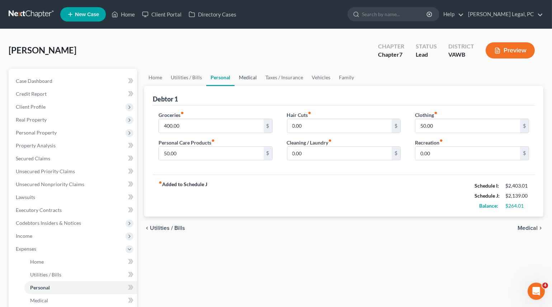
click at [251, 76] on link "Medical" at bounding box center [248, 77] width 27 height 17
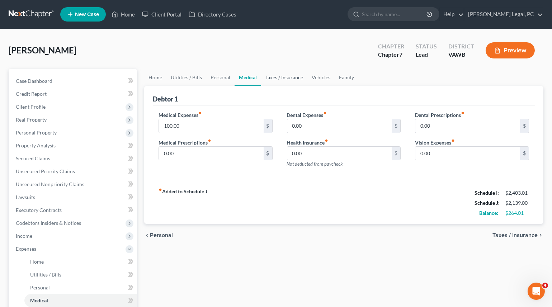
click at [289, 79] on link "Taxes / Insurance" at bounding box center [284, 77] width 46 height 17
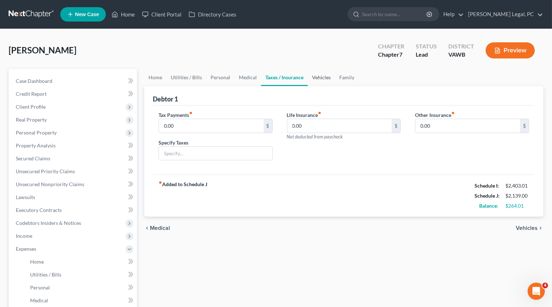
click at [309, 76] on link "Vehicles" at bounding box center [321, 77] width 27 height 17
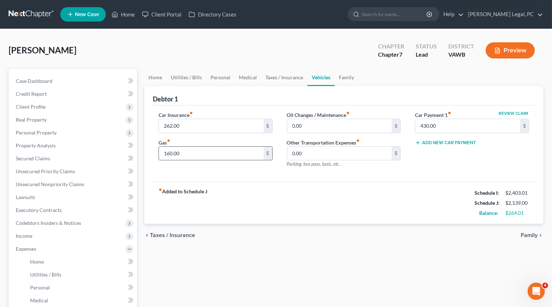
click at [207, 155] on input "160.00" at bounding box center [211, 154] width 105 height 14
type input "250"
click at [298, 208] on div "fiber_manual_record Added to Schedule J Schedule I: $2,403.01 Schedule J: $2,22…" at bounding box center [344, 203] width 382 height 42
click at [347, 76] on link "Family" at bounding box center [347, 77] width 24 height 17
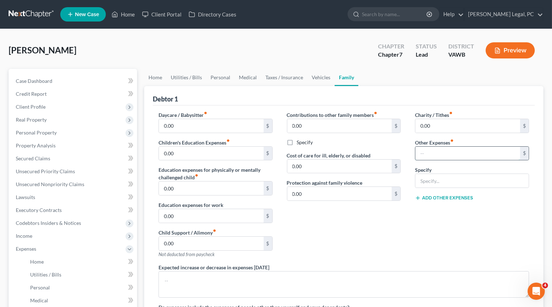
click at [440, 154] on input "text" at bounding box center [467, 154] width 105 height 14
type input "100"
click at [429, 175] on input "text" at bounding box center [471, 181] width 113 height 14
type input "Misc. Emergency Expenses"
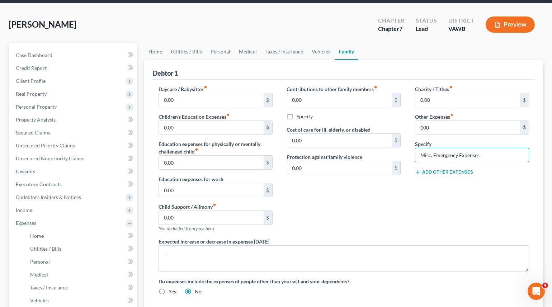
scroll to position [130, 0]
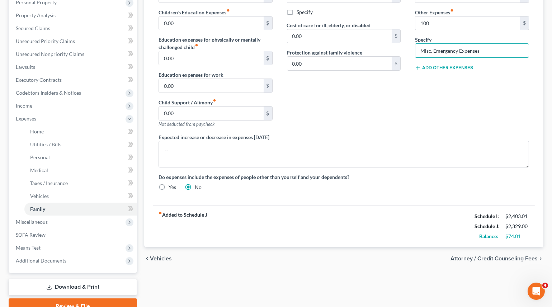
click at [470, 256] on span "Attorney / Credit Counseling Fees" at bounding box center [493, 259] width 87 height 6
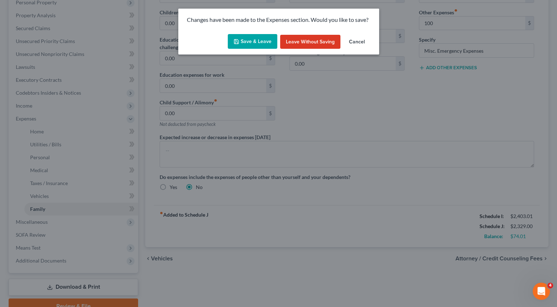
click at [268, 42] on button "Save & Leave" at bounding box center [252, 41] width 49 height 15
type input "100.00"
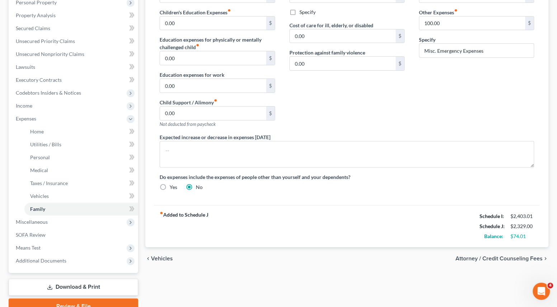
select select "0"
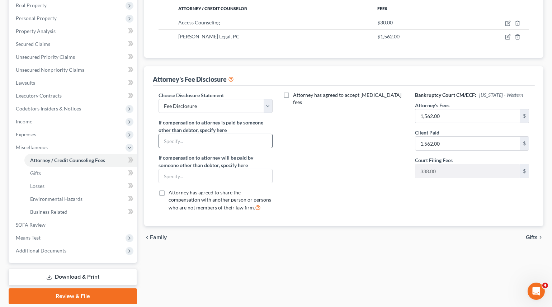
scroll to position [138, 0]
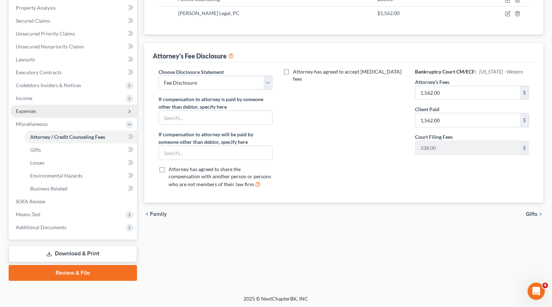
click at [41, 109] on span "Expenses" at bounding box center [73, 111] width 127 height 13
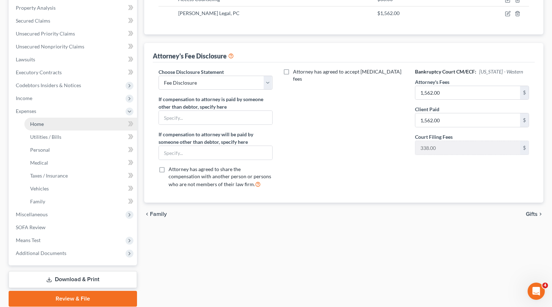
click at [51, 121] on link "Home" at bounding box center [80, 124] width 113 height 13
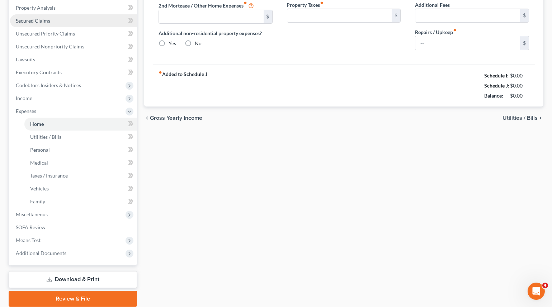
type input "608.00"
type input "0.00"
radio input "true"
type input "0.00"
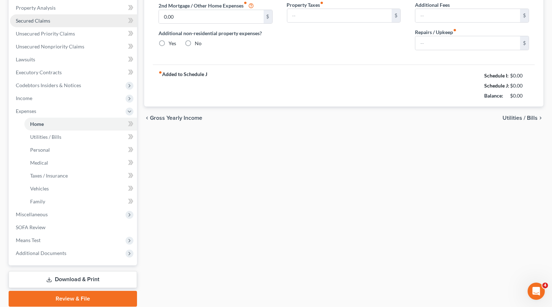
type input "0.00"
type input "100.00"
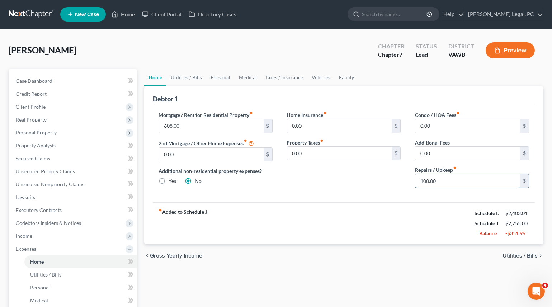
click at [448, 183] on input "100.00" at bounding box center [467, 181] width 105 height 14
click at [420, 194] on div "Mortgage / Rent for Residential Property fiber_manual_record 608.00 $ 2nd Mortg…" at bounding box center [344, 153] width 382 height 97
click at [316, 75] on link "Vehicles" at bounding box center [320, 77] width 27 height 17
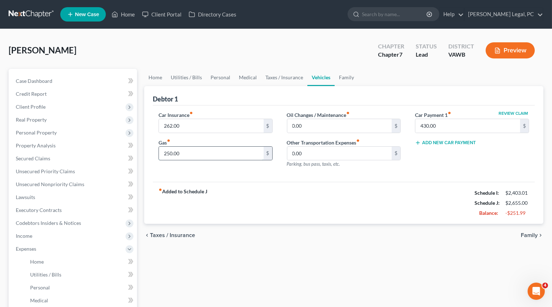
click at [184, 152] on input "250.00" at bounding box center [211, 154] width 105 height 14
type input "160"
click at [328, 195] on div "fiber_manual_record Added to Schedule J Schedule I: $2,403.01 Schedule J: $2,56…" at bounding box center [344, 203] width 382 height 42
click at [244, 80] on link "Medical" at bounding box center [248, 77] width 27 height 17
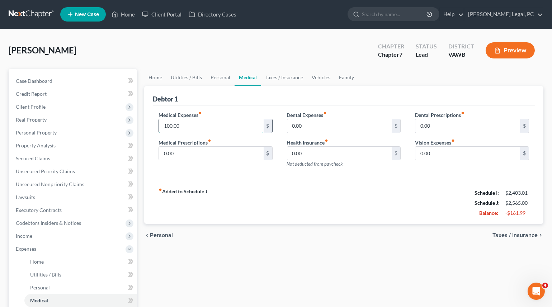
click at [195, 122] on input "100.00" at bounding box center [211, 126] width 105 height 14
type input "50"
click at [218, 75] on link "Personal" at bounding box center [220, 77] width 28 height 17
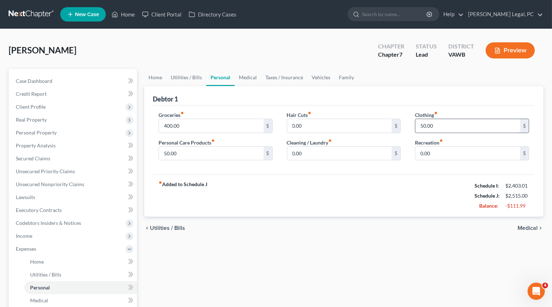
click at [439, 123] on input "50.00" at bounding box center [467, 126] width 105 height 14
click at [213, 155] on input "50.00" at bounding box center [211, 154] width 105 height 14
click at [229, 191] on div "fiber_manual_record Added to Schedule J Schedule I: $2,403.01 Schedule J: $2,41…" at bounding box center [344, 196] width 382 height 42
drag, startPoint x: 161, startPoint y: 77, endPoint x: 290, endPoint y: 124, distance: 137.3
click at [162, 78] on link "Home" at bounding box center [155, 77] width 22 height 17
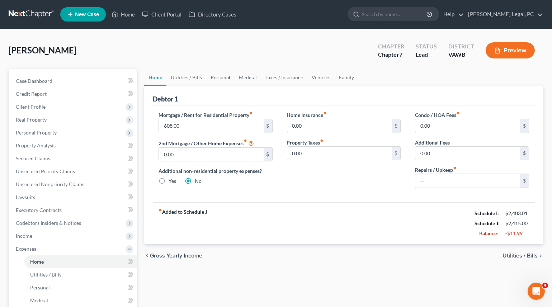
click at [230, 75] on link "Personal" at bounding box center [220, 77] width 28 height 17
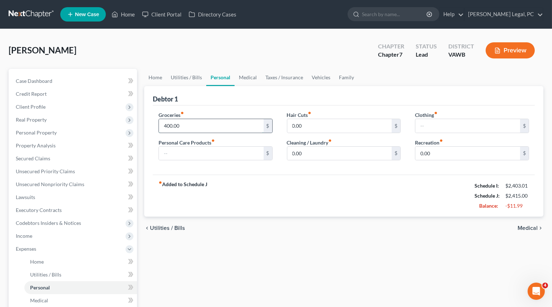
click at [195, 123] on input "400.00" at bounding box center [211, 126] width 105 height 14
click at [359, 189] on div "fiber_manual_record Added to Schedule J Schedule I: $2,403.01 Schedule J: $2,36…" at bounding box center [344, 196] width 382 height 42
click at [118, 13] on icon at bounding box center [115, 14] width 5 height 5
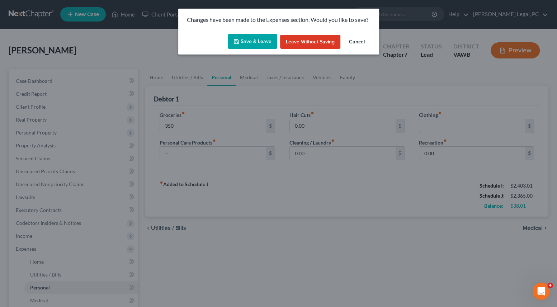
click at [242, 37] on button "Save & Leave" at bounding box center [252, 41] width 49 height 15
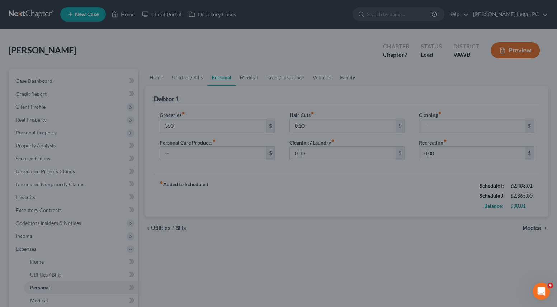
type input "350.00"
